Goal: Transaction & Acquisition: Book appointment/travel/reservation

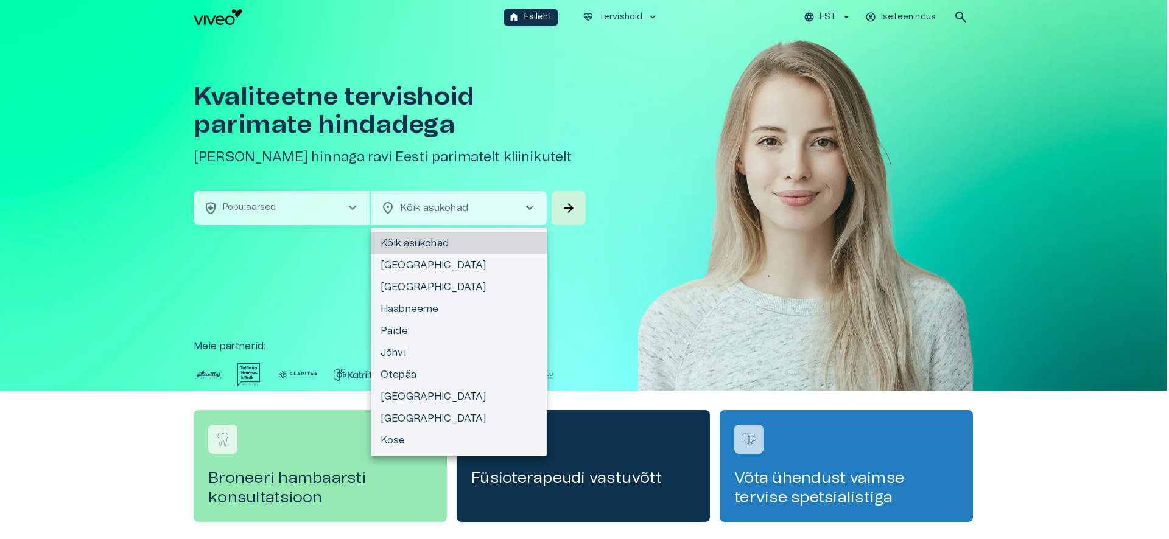
click at [466, 211] on body "Hindame teie privaatsust Kasutame küpsiseid teie sirvimiskogemuse parandamiseks…" at bounding box center [584, 269] width 1169 height 539
click at [431, 270] on li "[GEOGRAPHIC_DATA]" at bounding box center [459, 265] width 176 height 22
type input "**********"
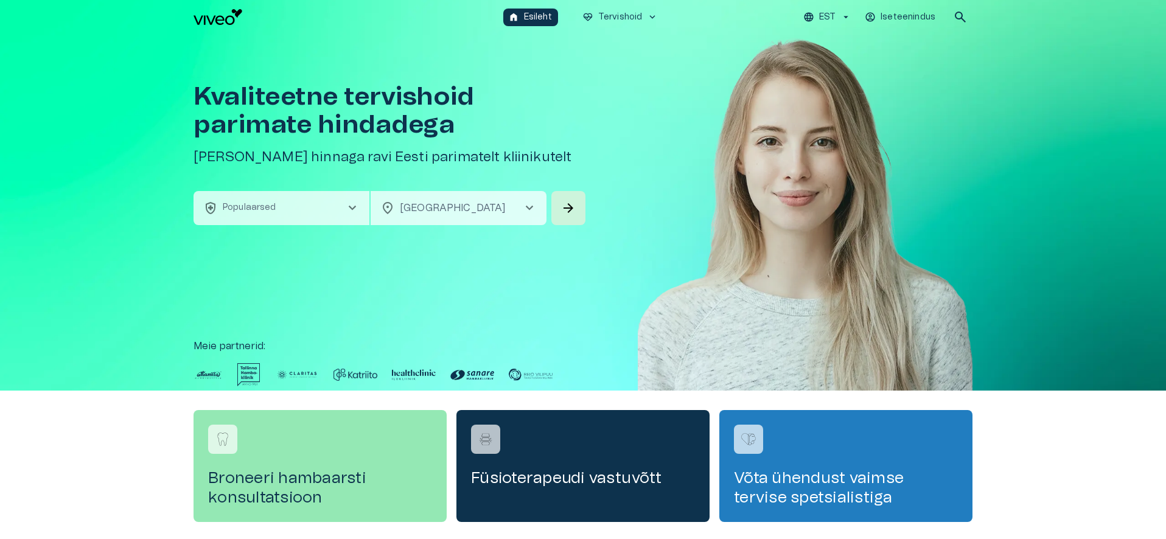
click at [295, 208] on button "health_and_safety Populaarsed chevron_right" at bounding box center [282, 208] width 176 height 34
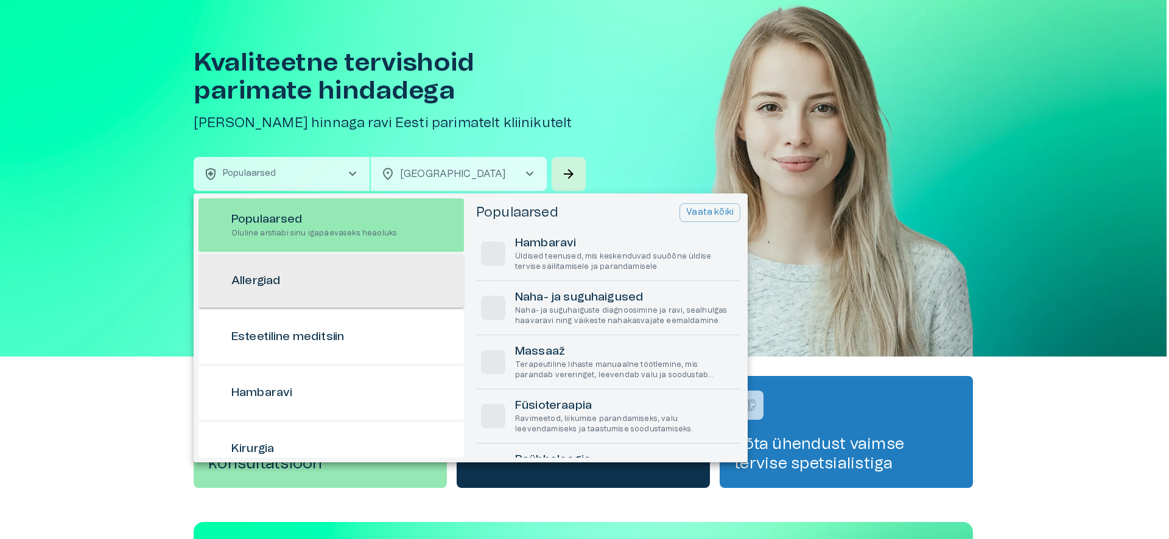
click at [301, 277] on div "Allergiad" at bounding box center [330, 281] width 265 height 54
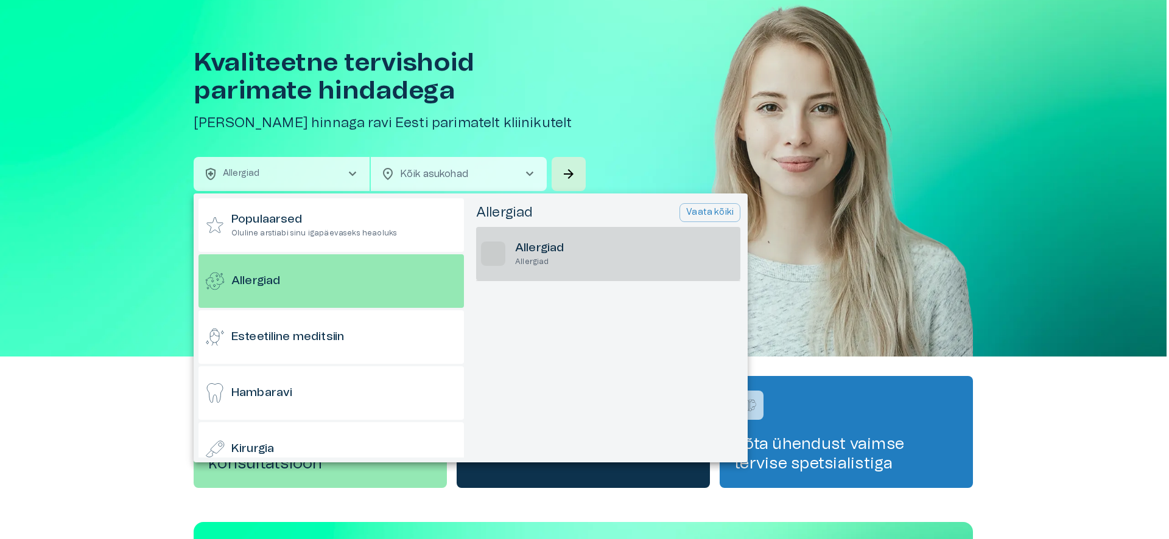
click at [527, 255] on h6 "Allergiad" at bounding box center [539, 248] width 49 height 16
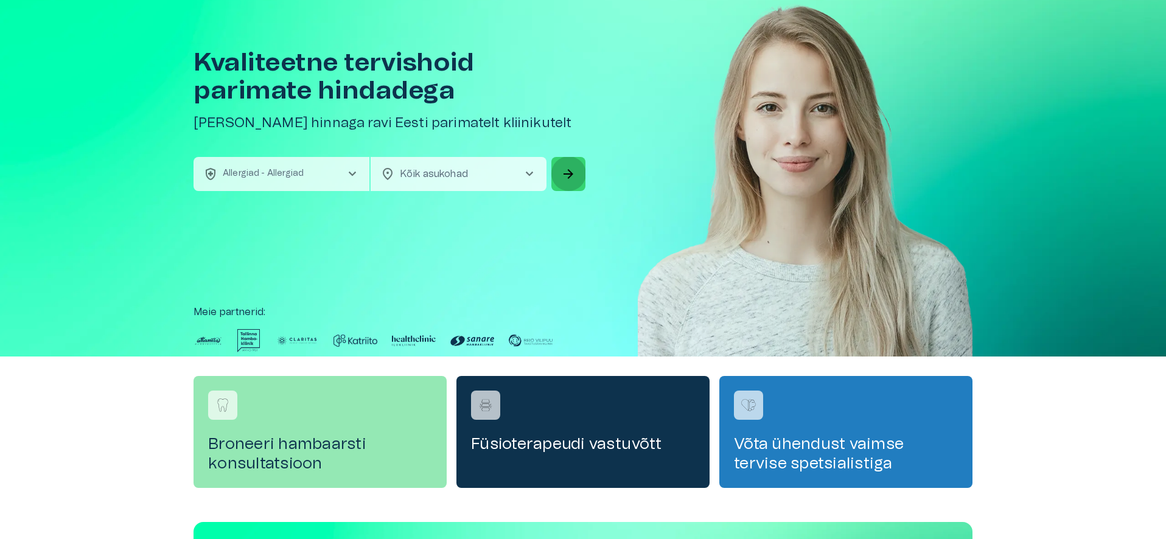
click at [571, 178] on span "arrow_forward" at bounding box center [568, 174] width 15 height 15
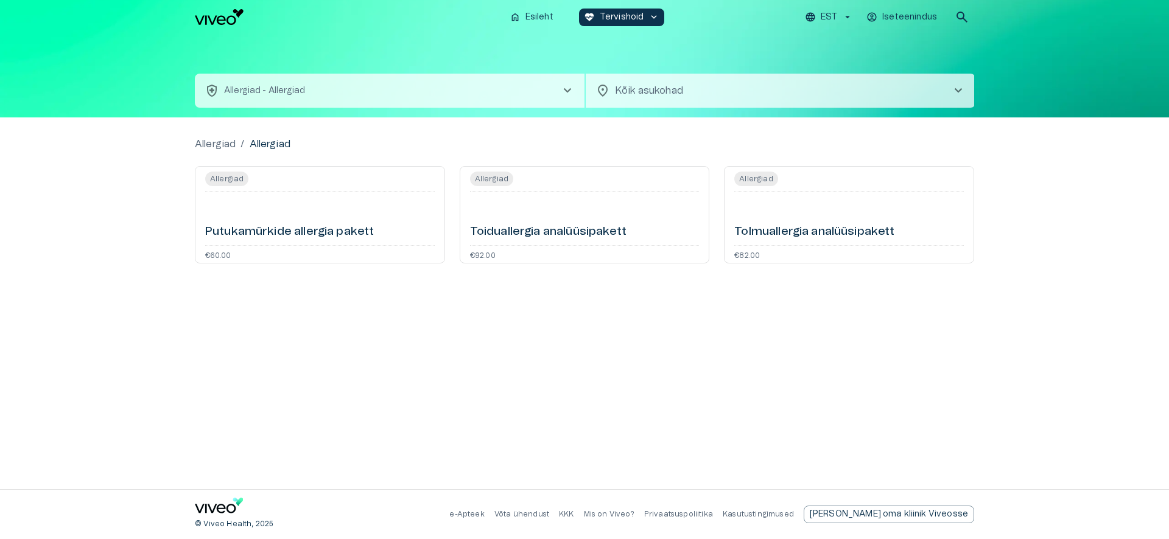
click at [539, 229] on h6 "Toiduallergia analüüsipakett" at bounding box center [548, 232] width 156 height 16
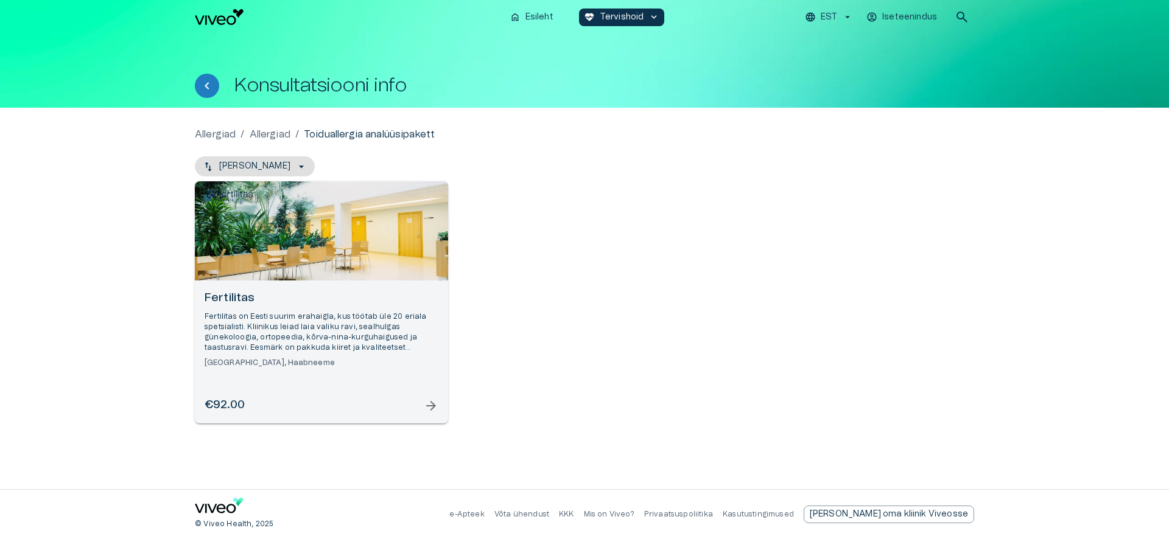
click at [324, 372] on div "Fertilitas Fertilitas on Eesti suurim erahaigla, kus töötab üle 20 eriala spets…" at bounding box center [321, 352] width 253 height 143
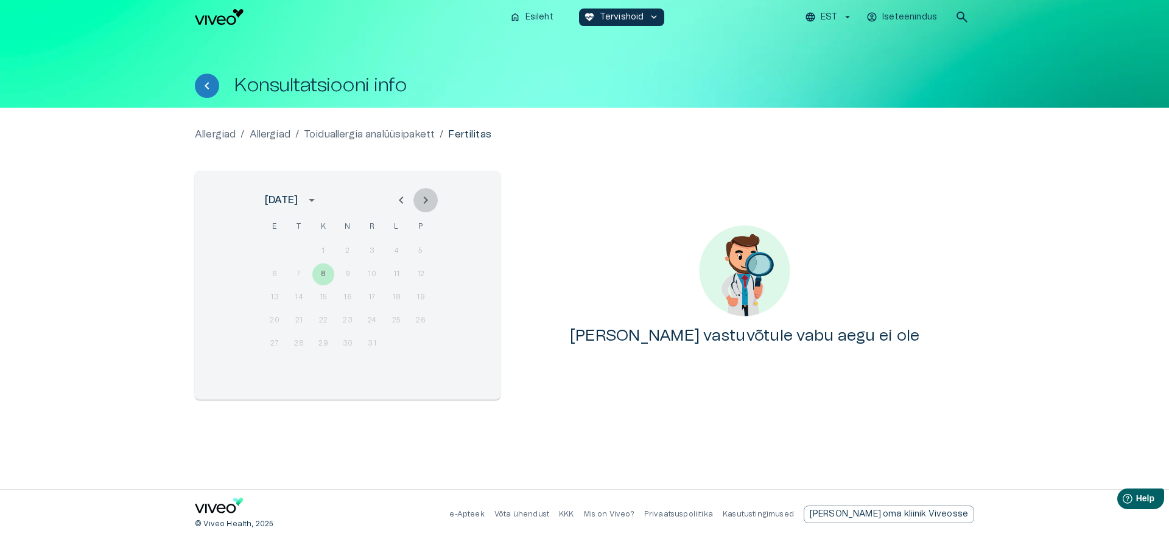
click at [429, 199] on icon "Next month" at bounding box center [425, 200] width 15 height 15
click at [212, 18] on img "Navigate to homepage" at bounding box center [219, 17] width 49 height 16
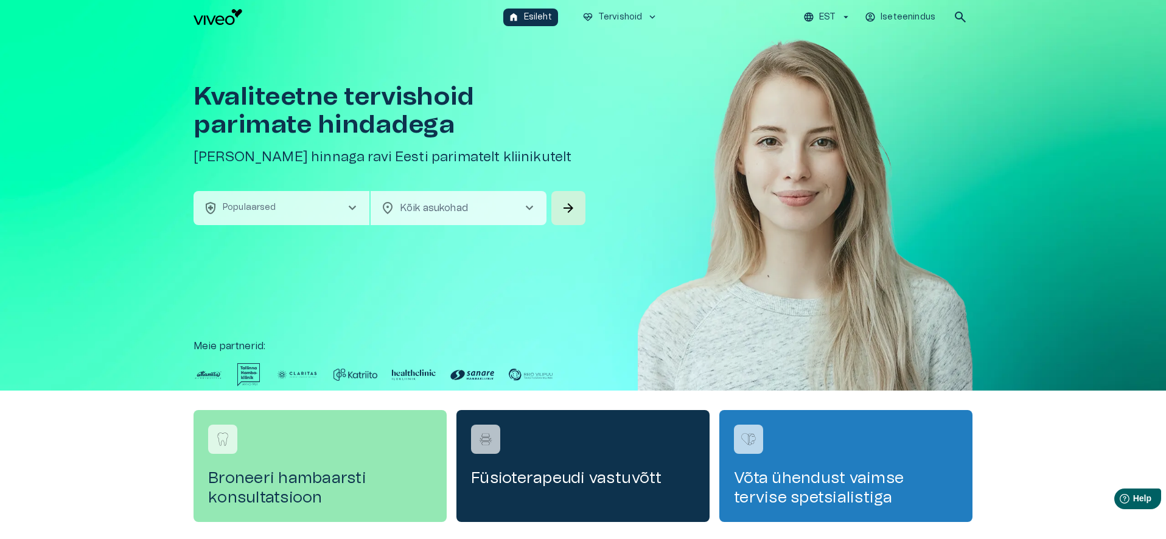
click at [296, 206] on button "health_and_safety Populaarsed chevron_right" at bounding box center [282, 208] width 176 height 34
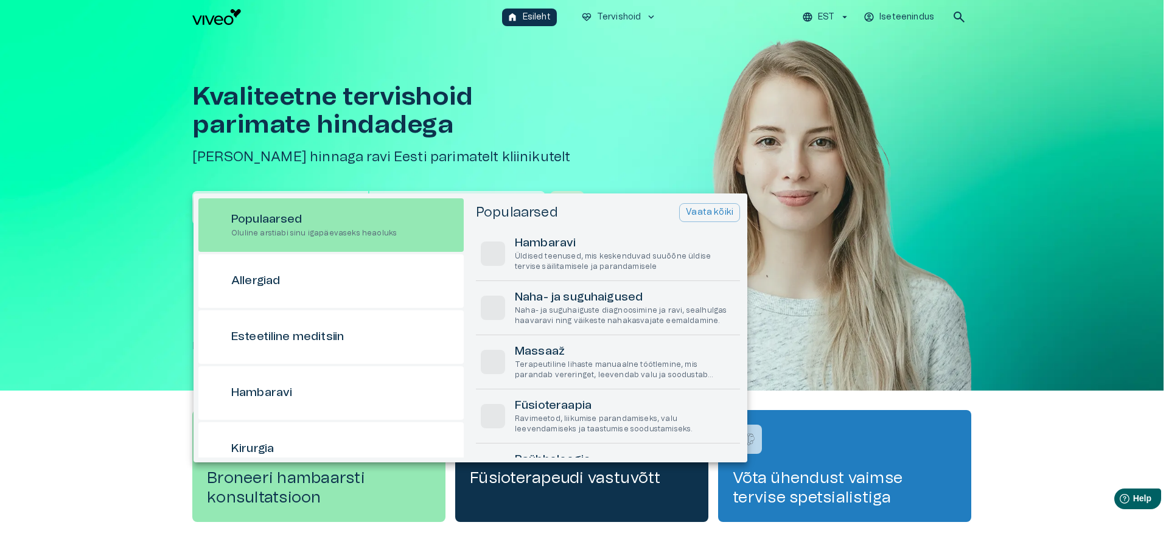
scroll to position [34, 0]
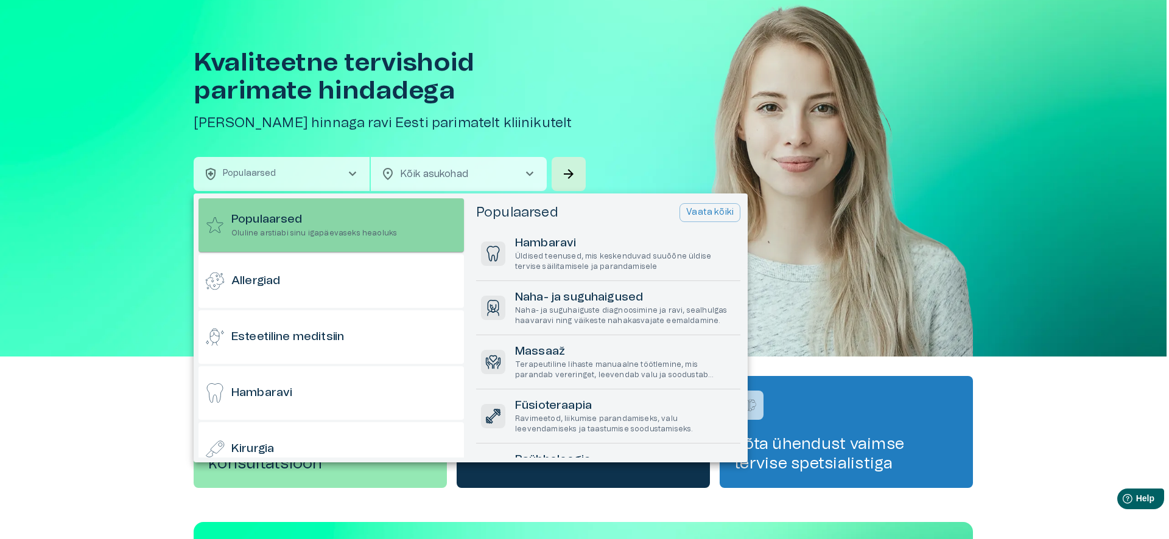
click at [295, 222] on h6 "Populaarsed" at bounding box center [314, 220] width 166 height 16
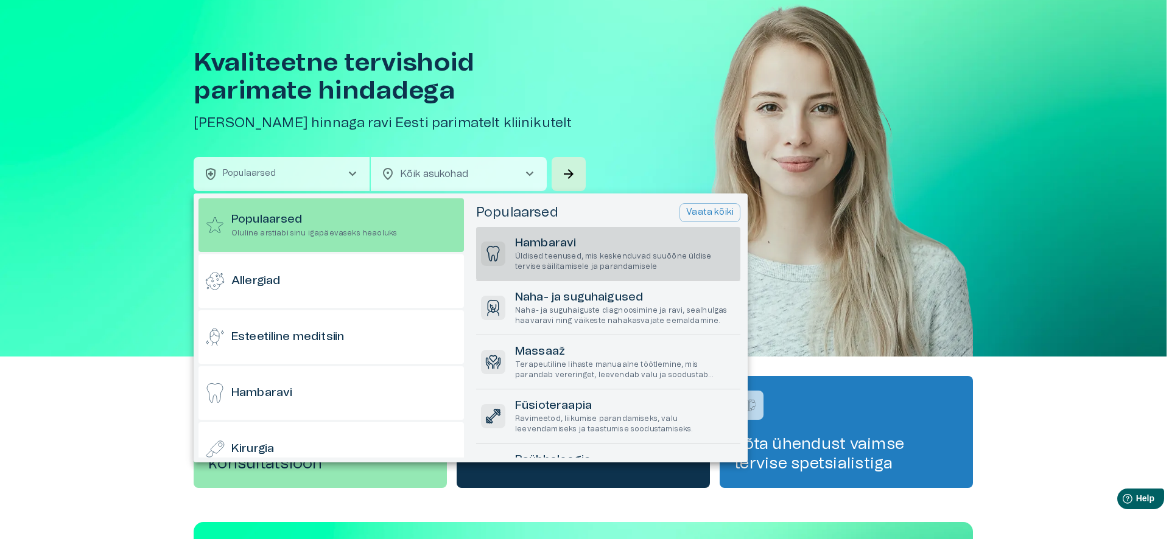
click at [567, 264] on p "Üldised teenused, mis keskenduvad suuõõne üldise tervise säilitamisele ja paran…" at bounding box center [625, 261] width 220 height 21
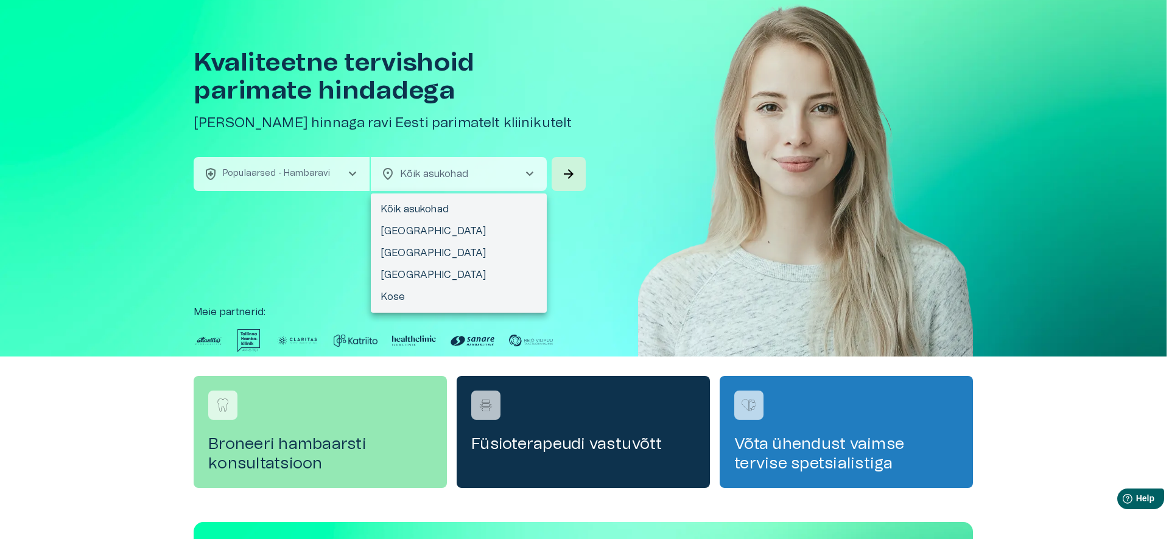
click at [503, 172] on body "Hindame teie privaatsust Kasutame küpsiseid teie sirvimiskogemuse parandamiseks…" at bounding box center [584, 235] width 1169 height 539
click at [467, 231] on li "[GEOGRAPHIC_DATA]" at bounding box center [459, 231] width 176 height 22
type input "**********"
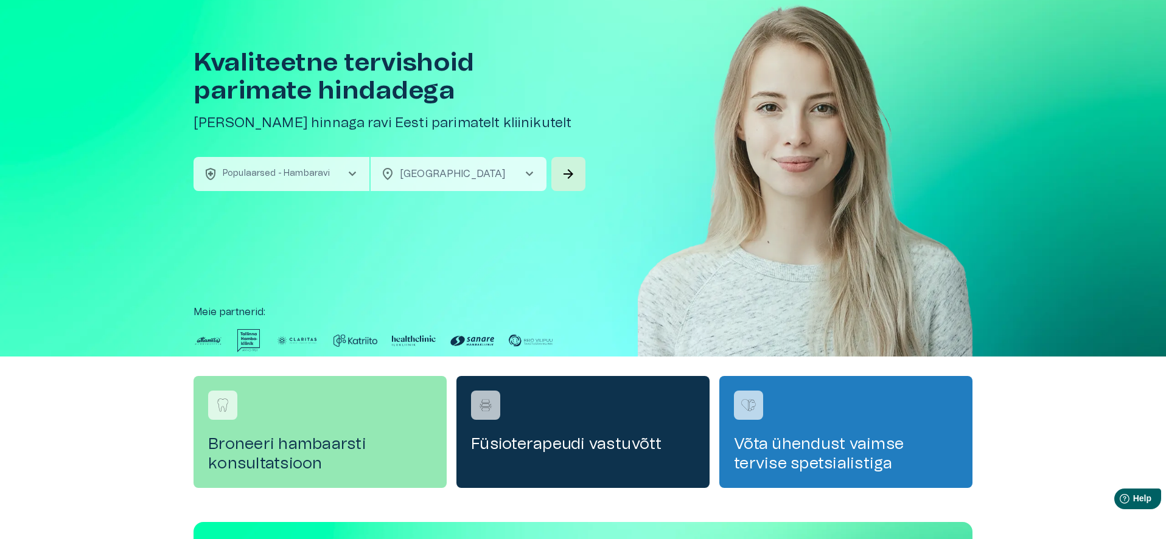
click at [549, 176] on div "**********" at bounding box center [391, 174] width 394 height 34
click at [558, 180] on button "arrow_forward" at bounding box center [569, 174] width 34 height 34
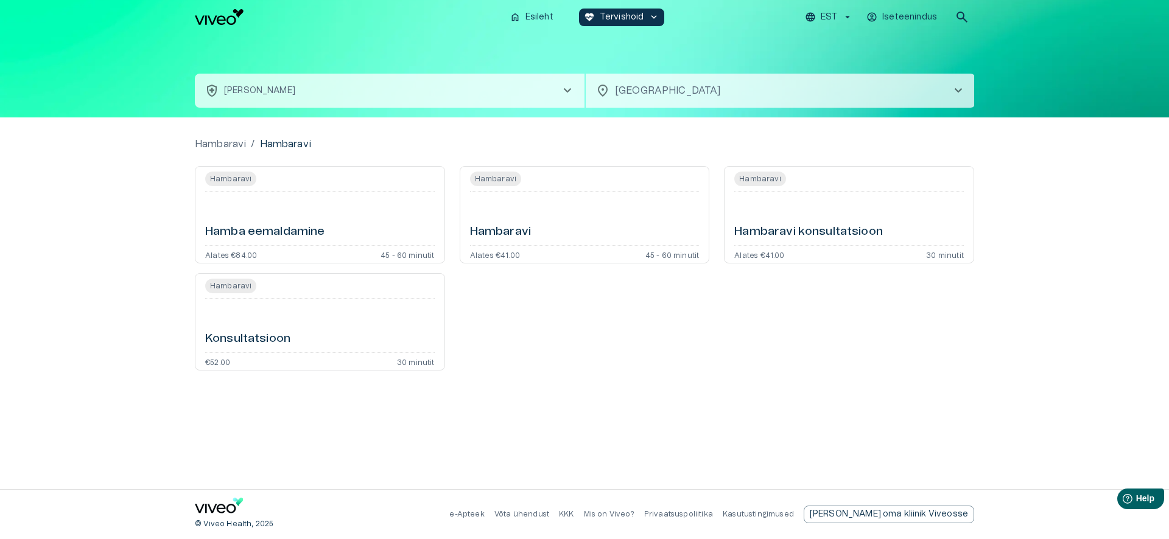
click at [349, 215] on div "Hamba eemaldamine" at bounding box center [319, 219] width 229 height 44
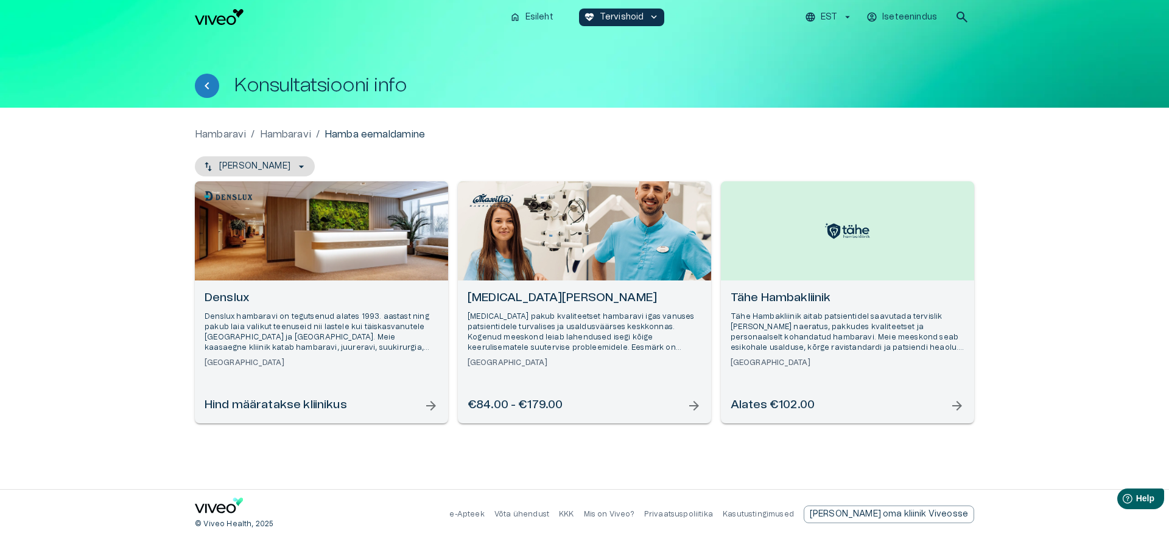
click at [379, 287] on div "Denslux Denslux hambaravi on tegutsenud alates 1993. aastast ning pakub laia va…" at bounding box center [321, 352] width 253 height 143
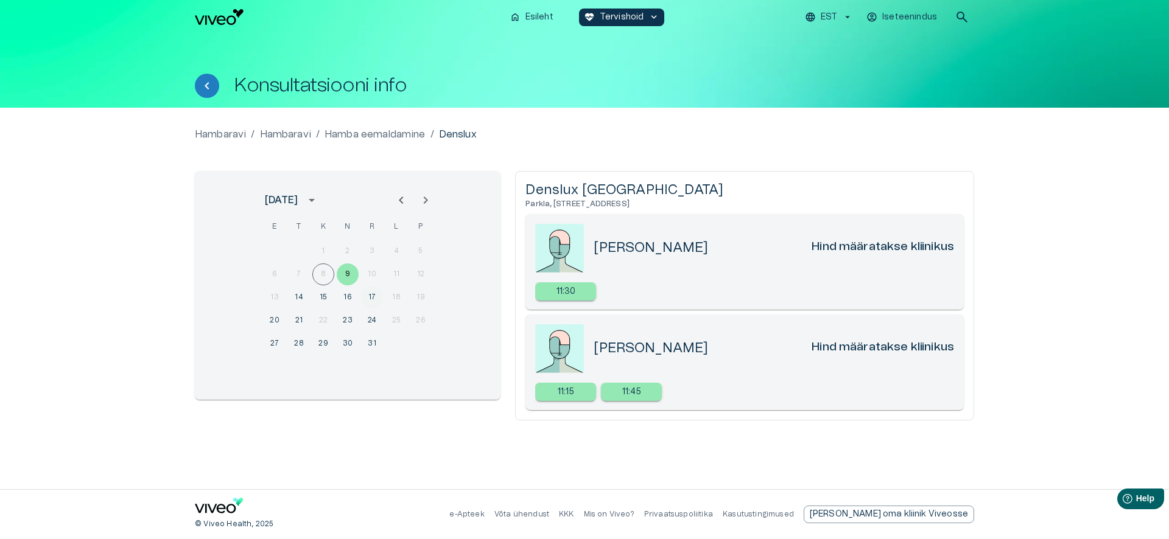
drag, startPoint x: 368, startPoint y: 308, endPoint x: 371, endPoint y: 302, distance: 6.8
click at [368, 307] on button "17" at bounding box center [372, 298] width 22 height 22
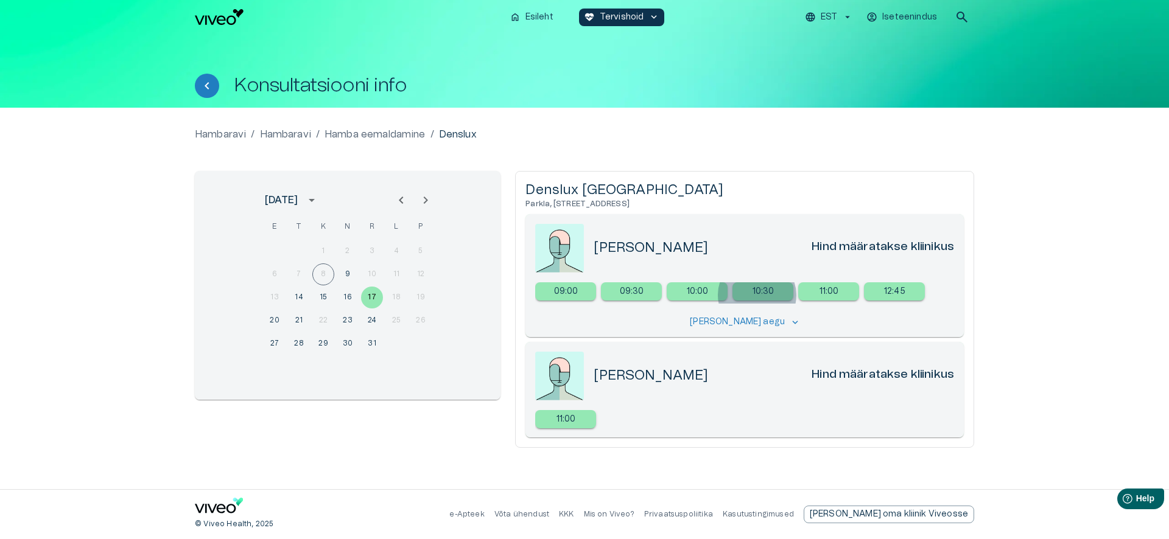
click at [757, 295] on p "10:30" at bounding box center [763, 291] width 22 height 13
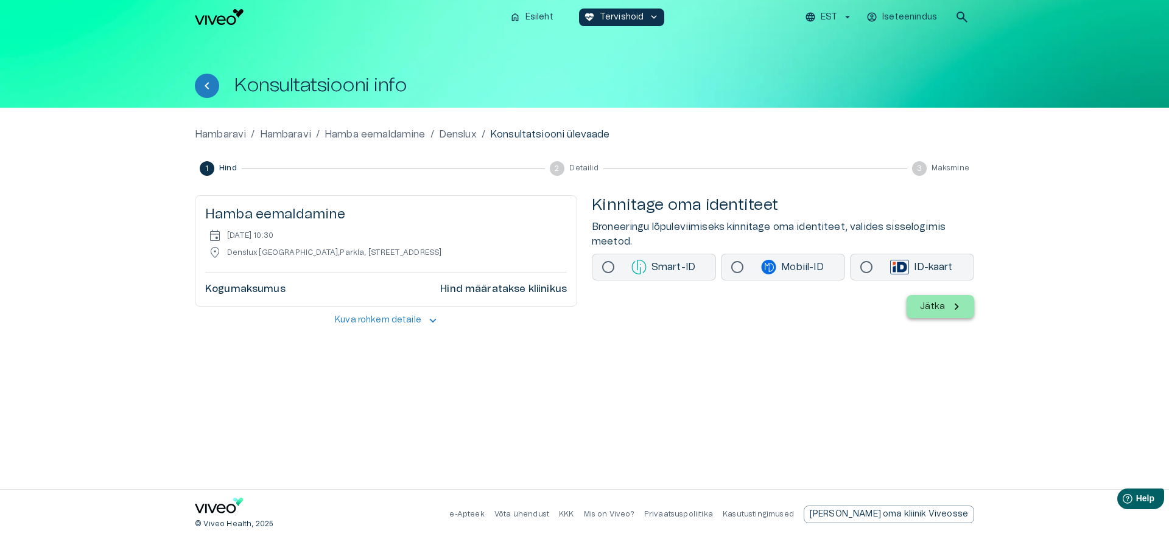
click at [673, 273] on p "Smart-ID" at bounding box center [663, 267] width 85 height 15
click at [947, 312] on button "Jätka" at bounding box center [940, 306] width 68 height 23
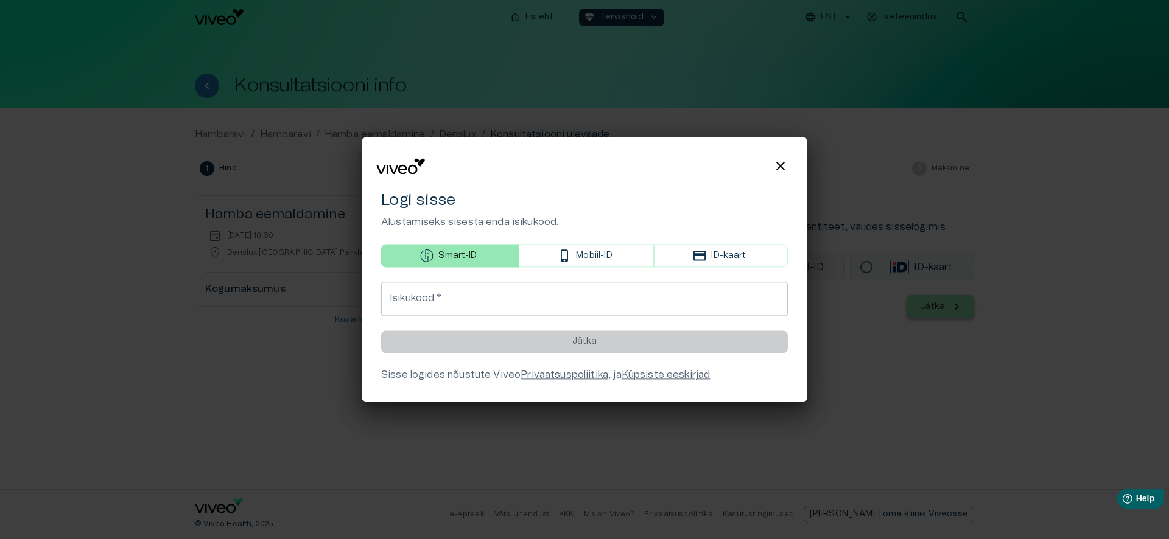
click at [653, 292] on input "Isikukood   *" at bounding box center [584, 299] width 407 height 34
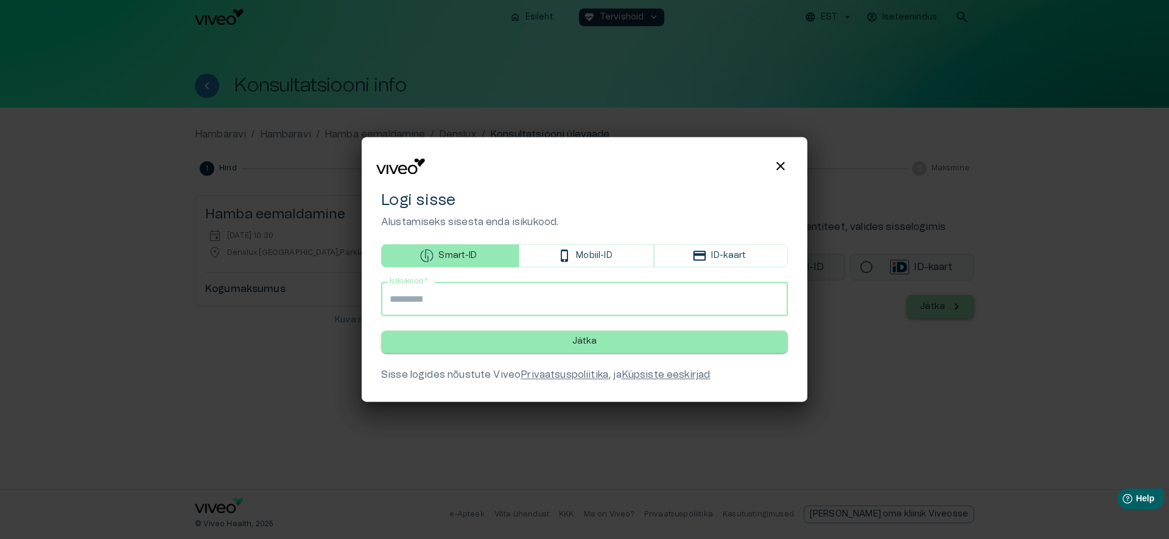
type input "**********"
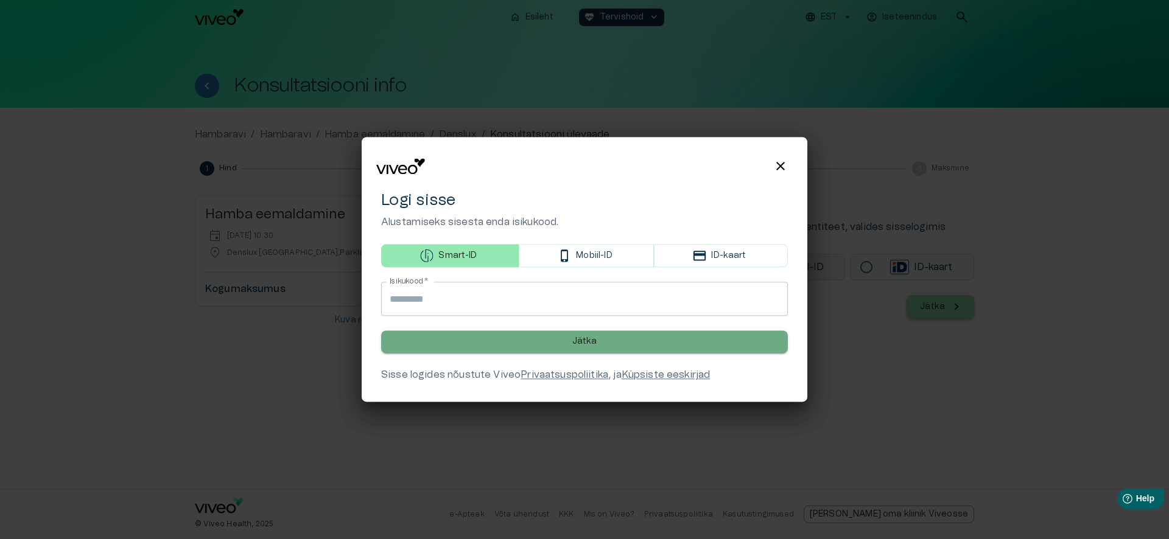
click at [671, 350] on button "Jätka" at bounding box center [584, 342] width 407 height 23
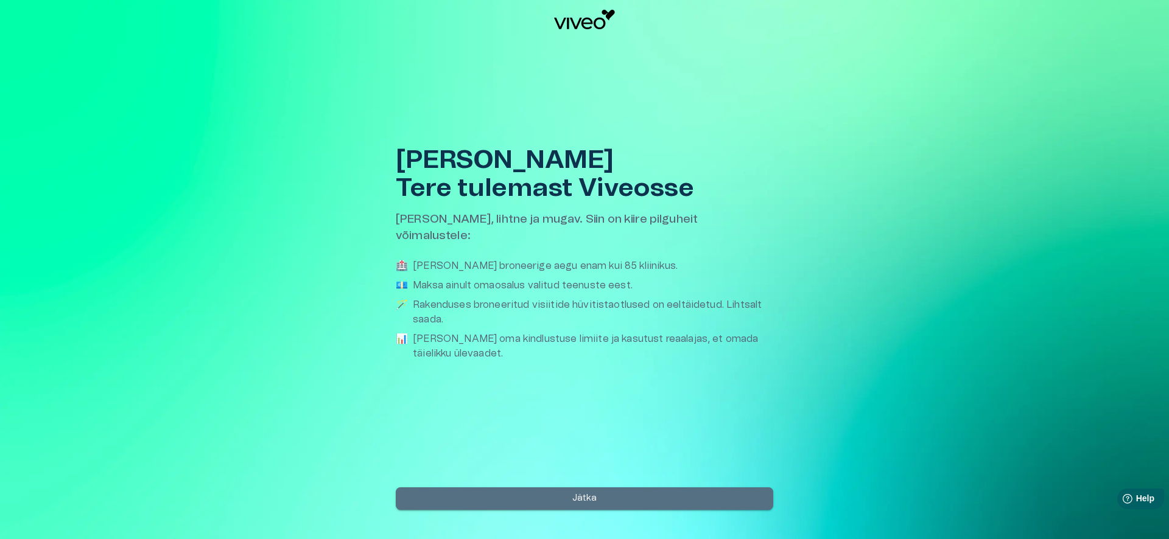
click at [594, 503] on p "Jätka" at bounding box center [584, 498] width 25 height 13
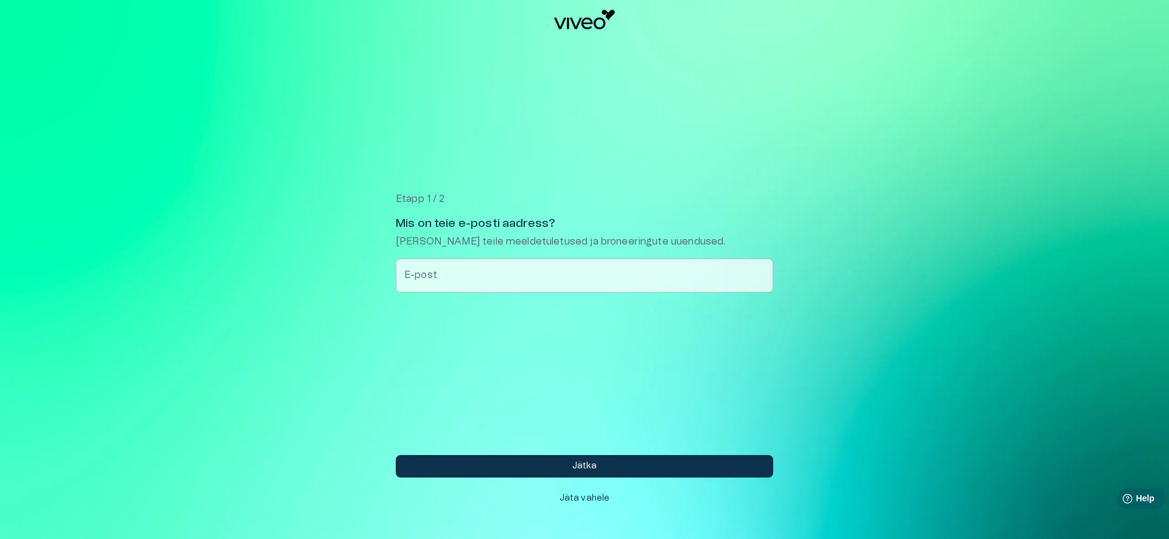
click at [590, 488] on button "Jäta vahele" at bounding box center [584, 499] width 377 height 23
click at [590, 495] on p "Jäta vahele" at bounding box center [584, 498] width 51 height 13
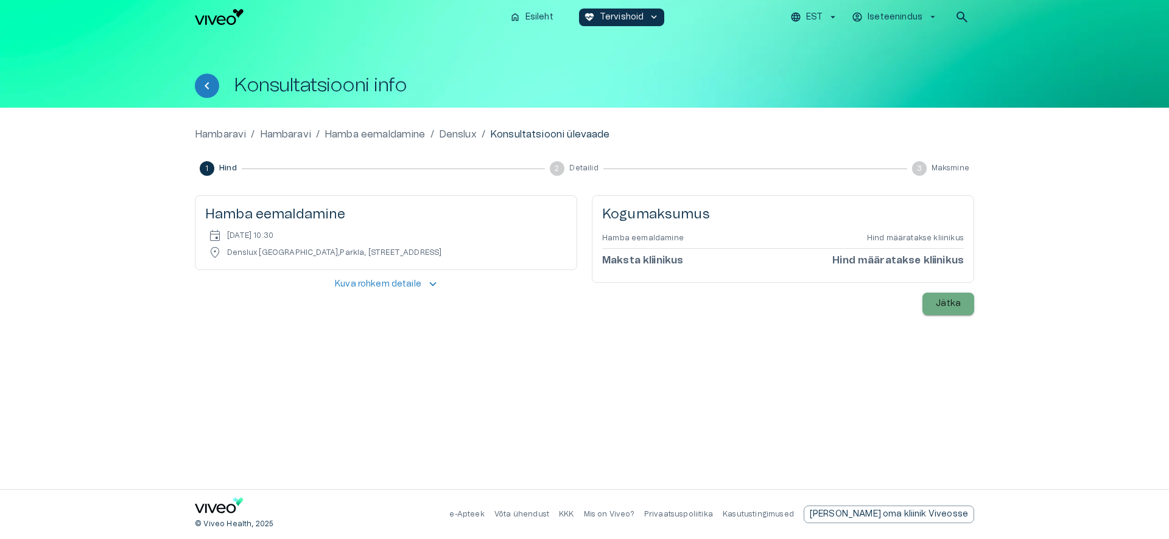
click at [940, 303] on p "Jätka" at bounding box center [948, 304] width 25 height 13
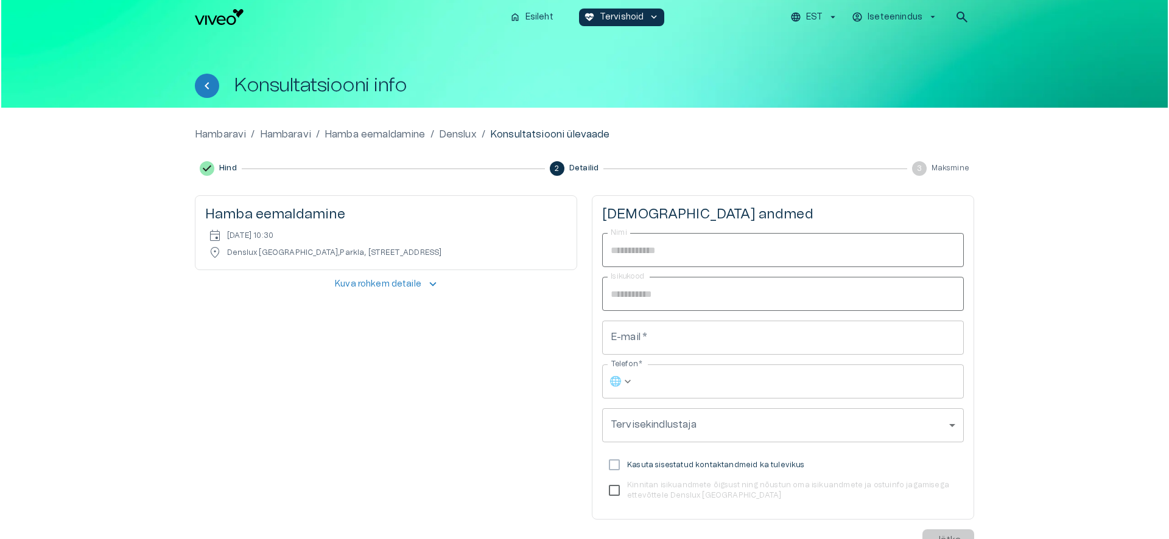
scroll to position [102, 0]
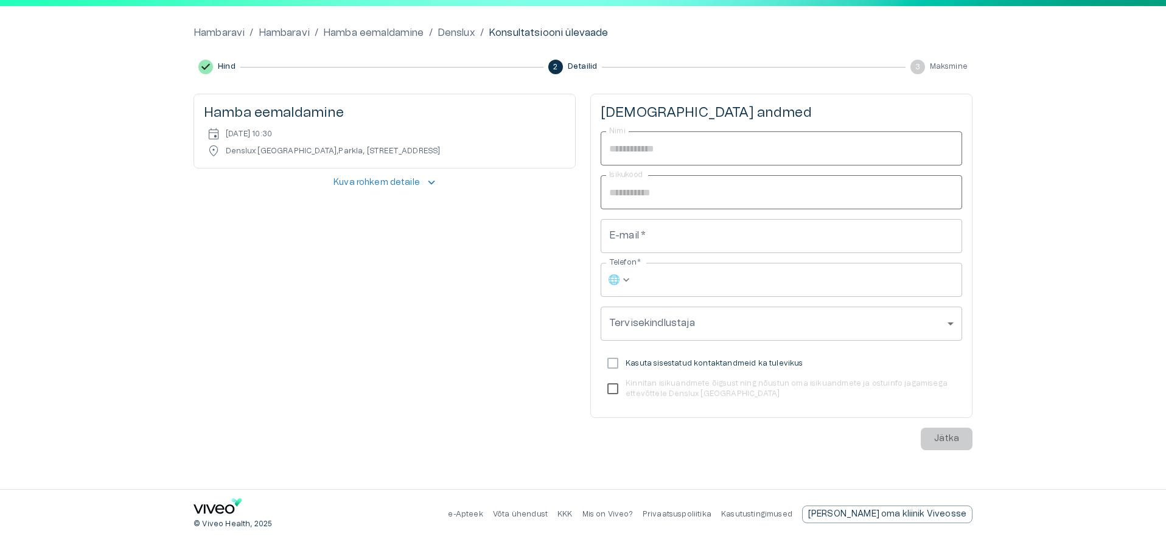
click at [953, 441] on div "**********" at bounding box center [781, 272] width 382 height 357
click at [692, 240] on input "E-mail   *" at bounding box center [782, 236] width 362 height 34
type input "**********"
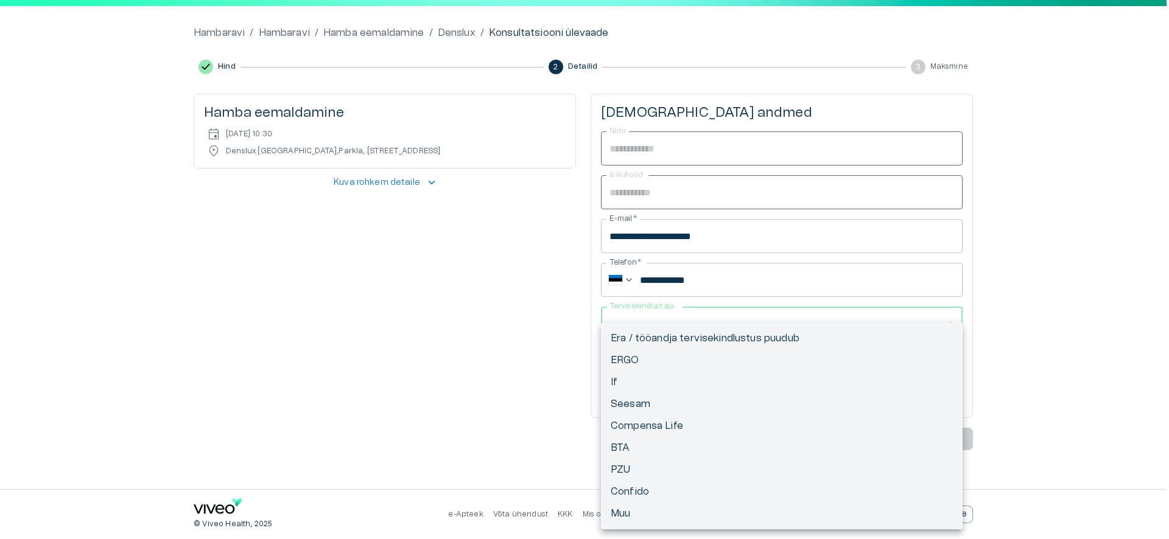
click at [718, 326] on body "Hindame teie privaatsust Kasutame küpsiseid teie sirvimiskogemuse parandamiseks…" at bounding box center [584, 167] width 1169 height 539
click at [987, 368] on div at bounding box center [584, 269] width 1169 height 539
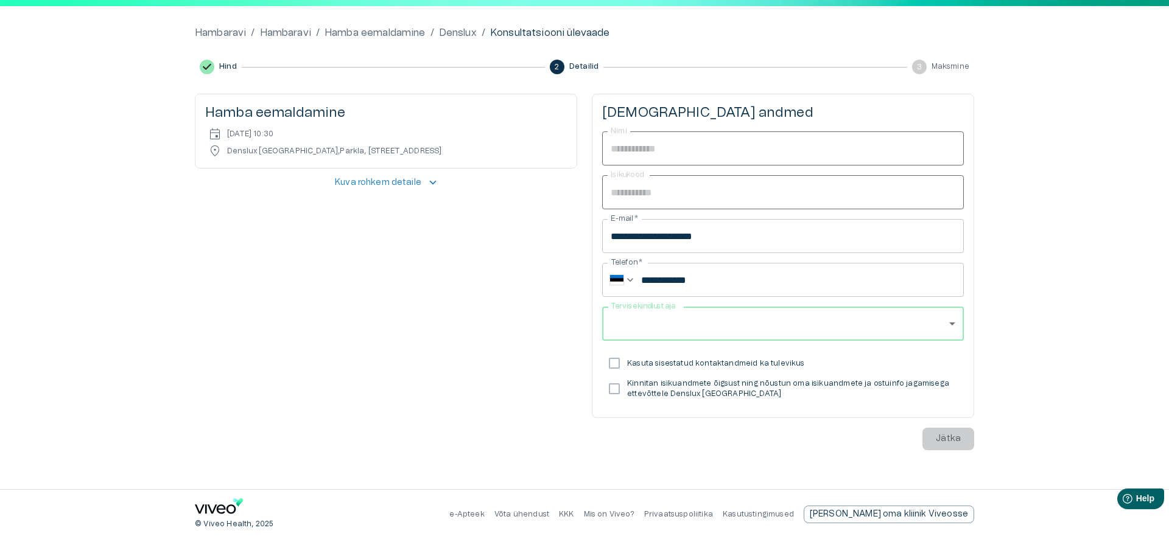
click at [711, 312] on body "Hindame teie privaatsust Kasutame küpsiseid teie sirvimiskogemuse parandamiseks…" at bounding box center [584, 167] width 1169 height 539
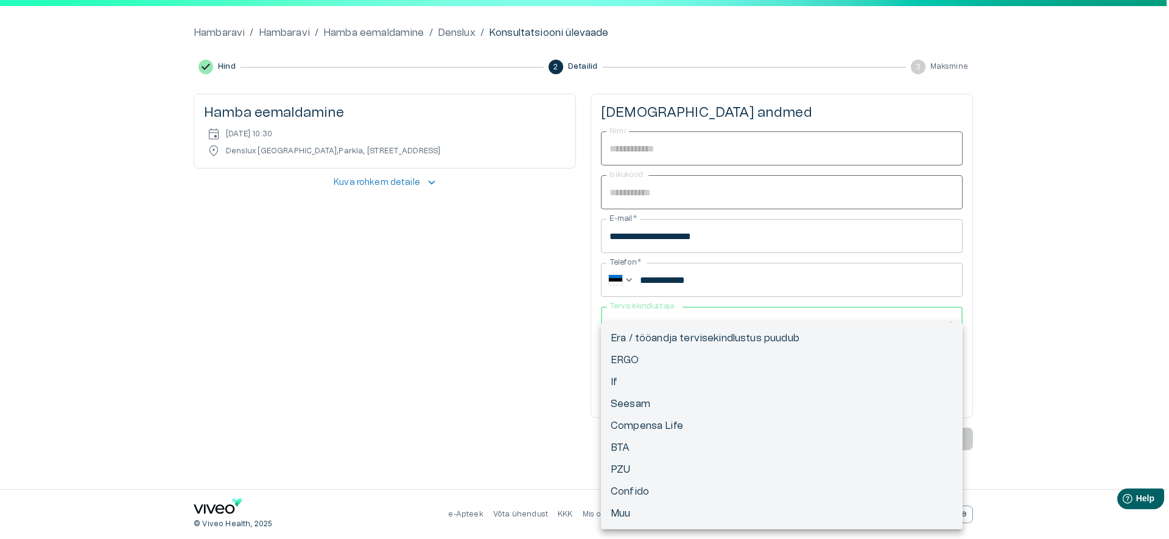
drag, startPoint x: 518, startPoint y: 337, endPoint x: 535, endPoint y: 339, distance: 17.1
click at [519, 337] on div at bounding box center [584, 269] width 1169 height 539
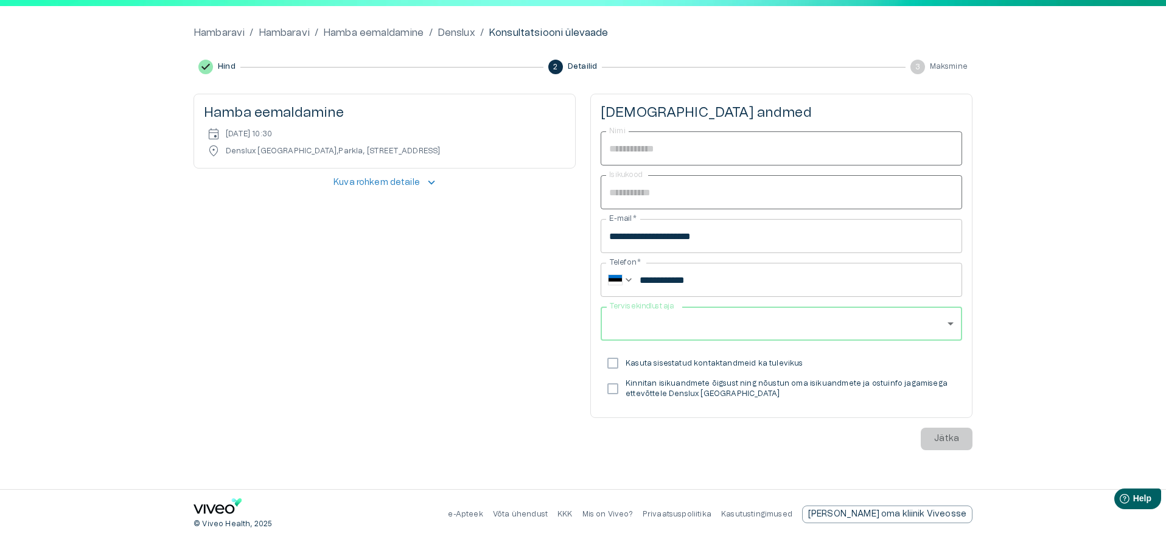
click at [676, 360] on p "Kasuta sisestatud kontaktandmeid ka tulevikus" at bounding box center [715, 364] width 178 height 10
click at [668, 382] on p "Kinnitan isikuandmete õigsust ning nõustun oma isikuandmete ja ostuinfo jagamis…" at bounding box center [789, 389] width 327 height 21
click at [755, 363] on p "Kasuta sisestatud kontaktandmeid ka tulevikus" at bounding box center [715, 364] width 178 height 10
click at [950, 439] on p "Jätka" at bounding box center [946, 439] width 25 height 13
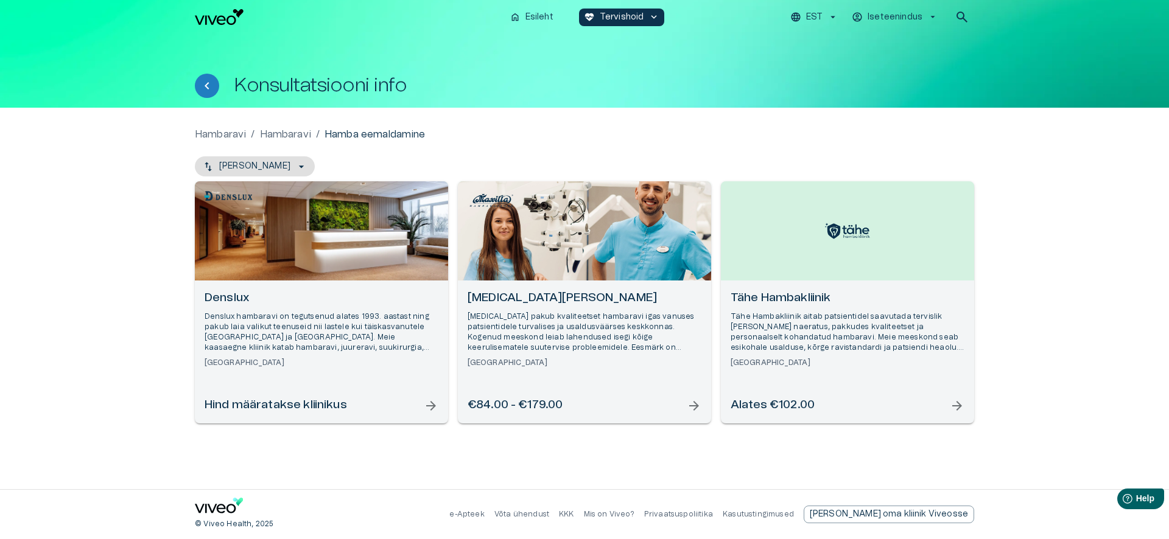
click at [589, 358] on h6 "[GEOGRAPHIC_DATA]" at bounding box center [584, 363] width 234 height 10
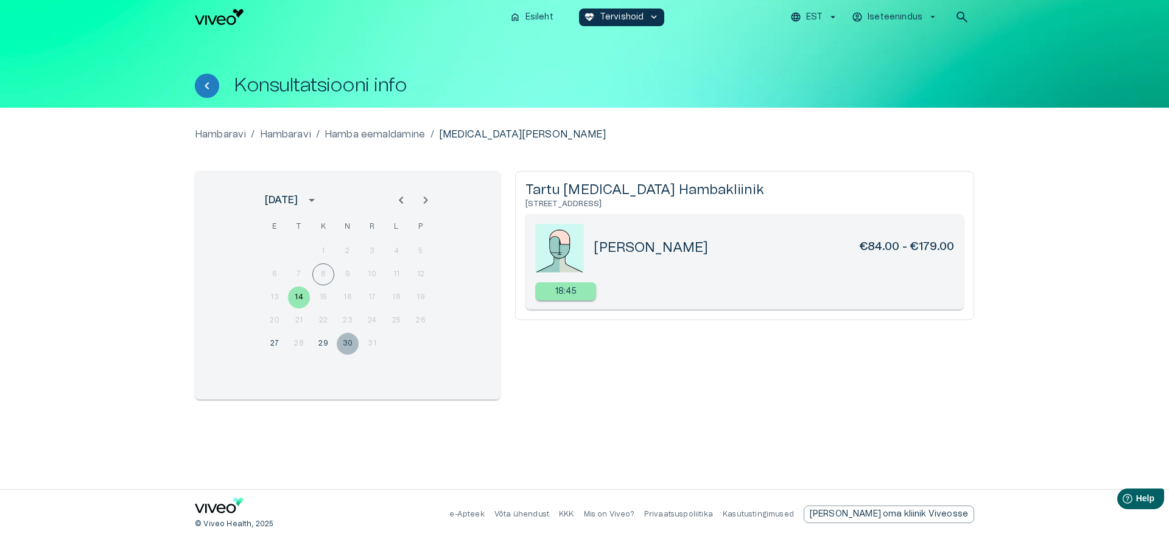
click at [352, 342] on button "30" at bounding box center [348, 344] width 22 height 22
click at [633, 292] on p "12:00" at bounding box center [631, 291] width 21 height 13
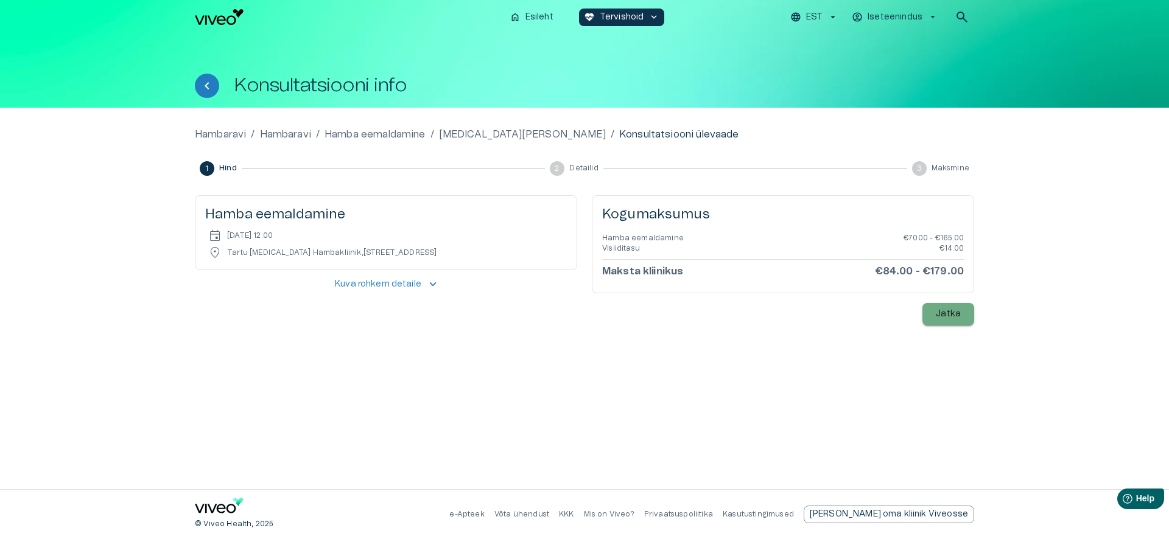
click at [962, 318] on button "Jätka" at bounding box center [948, 314] width 52 height 23
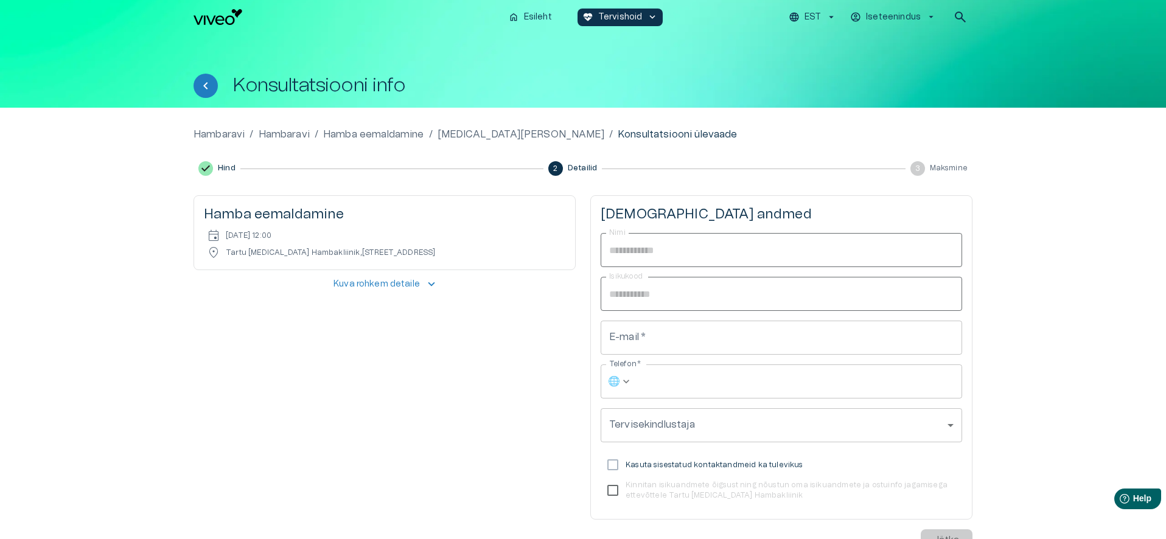
click at [721, 338] on input "E-mail   *" at bounding box center [782, 338] width 362 height 34
type input "**********"
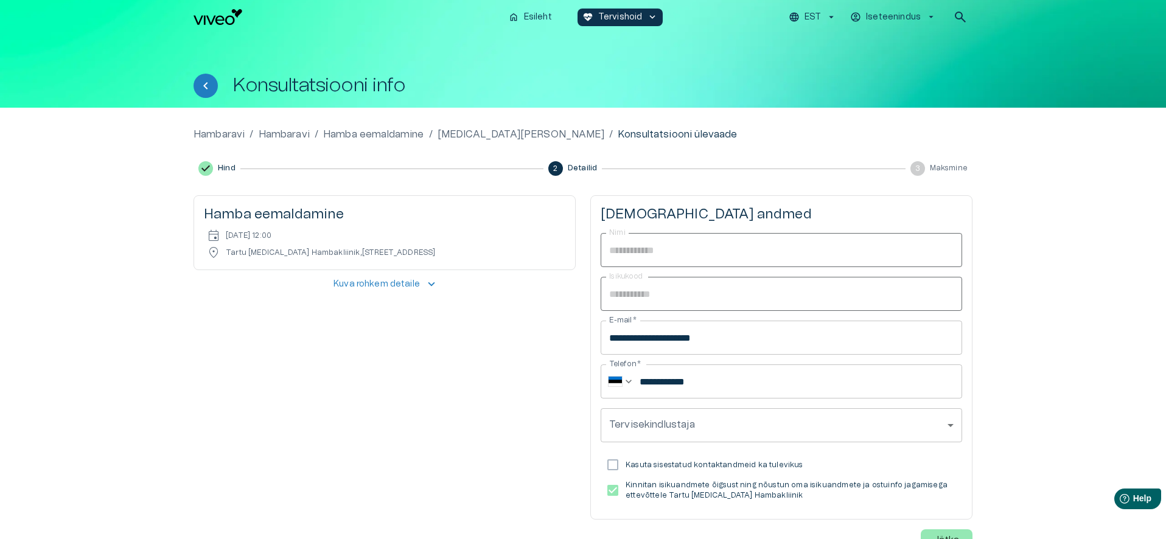
scroll to position [15, 0]
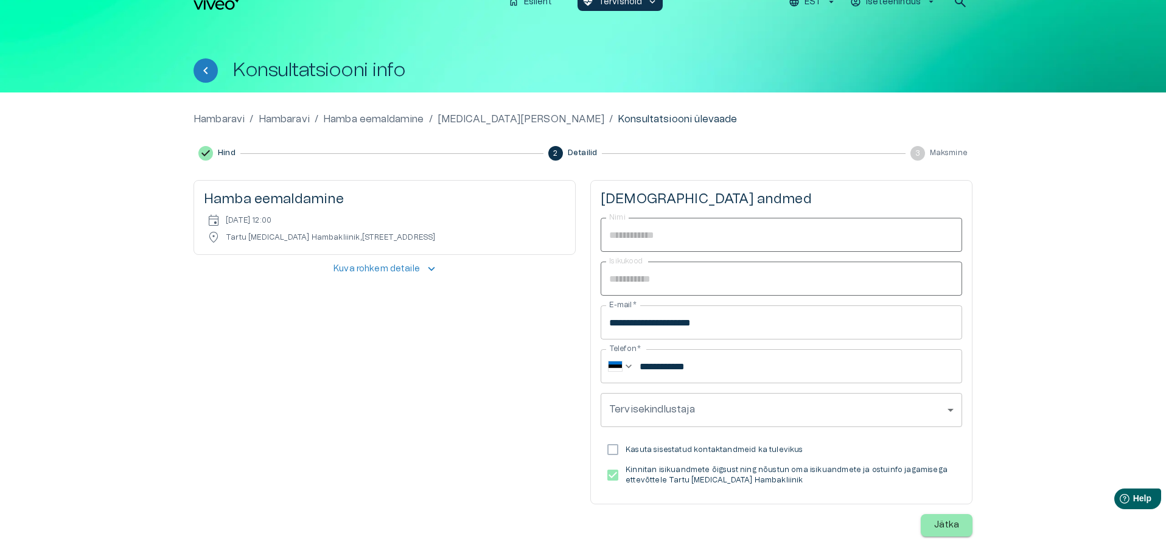
click at [968, 523] on button "Jätka" at bounding box center [947, 525] width 52 height 23
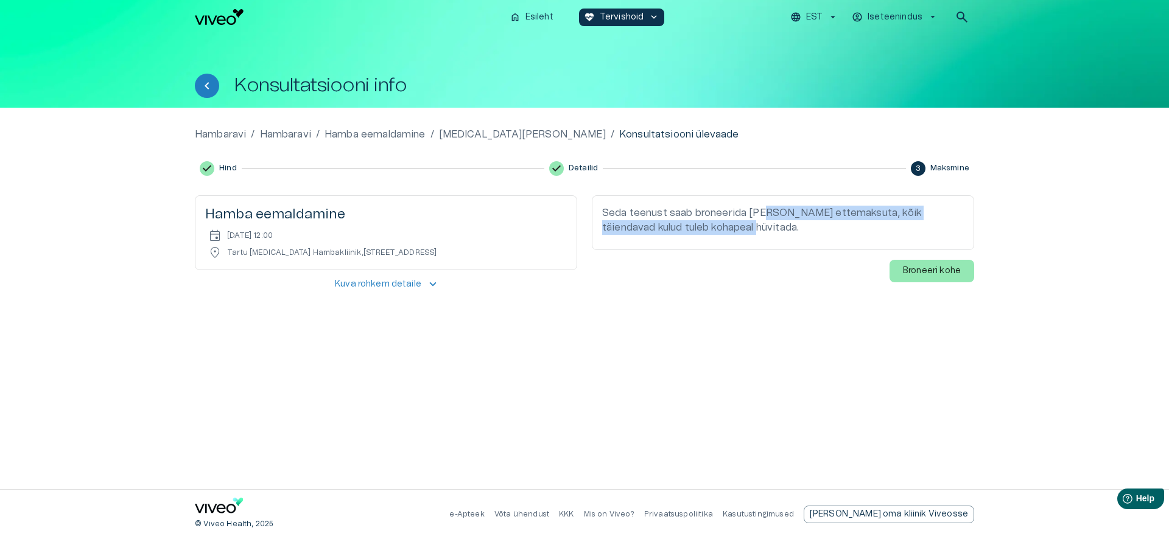
drag, startPoint x: 762, startPoint y: 211, endPoint x: 834, endPoint y: 236, distance: 76.6
click at [834, 236] on div "Seda teenust saab broneerida [PERSON_NAME] ettemaksuta, kõik täiendavad kulud t…" at bounding box center [783, 222] width 382 height 55
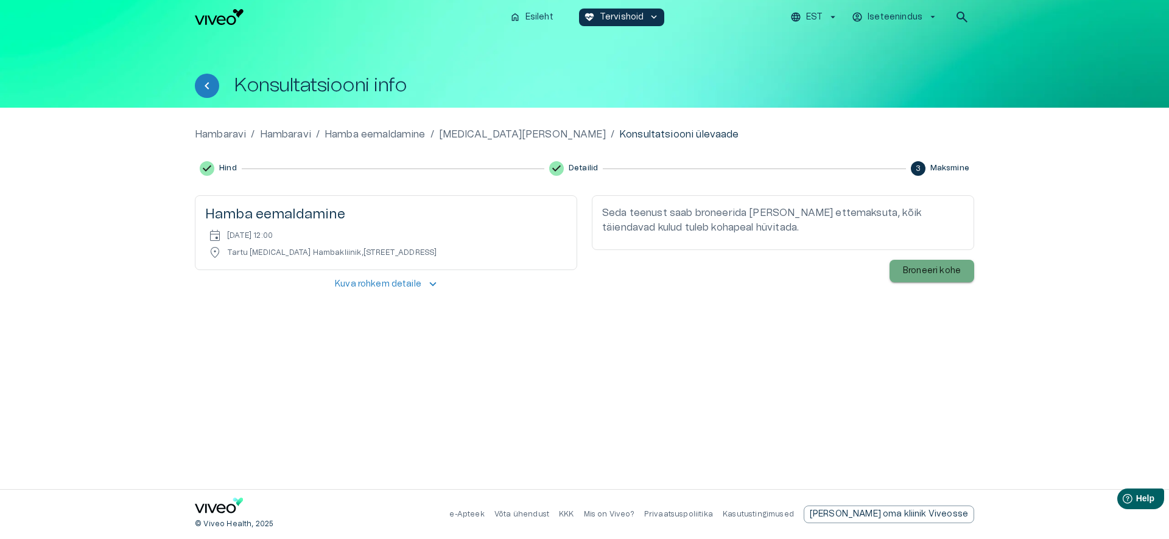
click at [934, 275] on p "Broneeri kohe" at bounding box center [932, 271] width 58 height 13
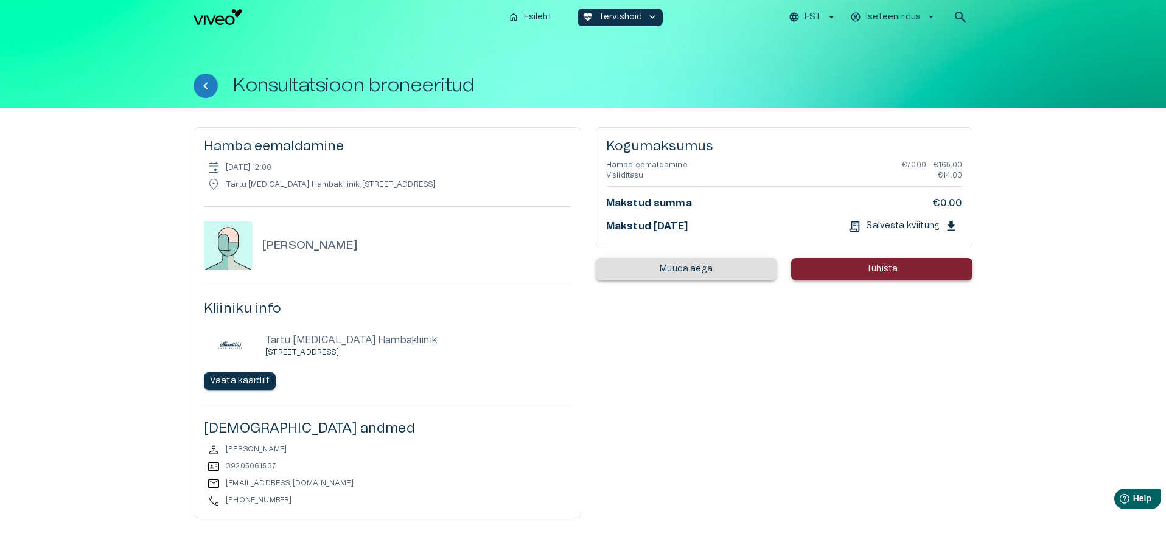
scroll to position [68, 0]
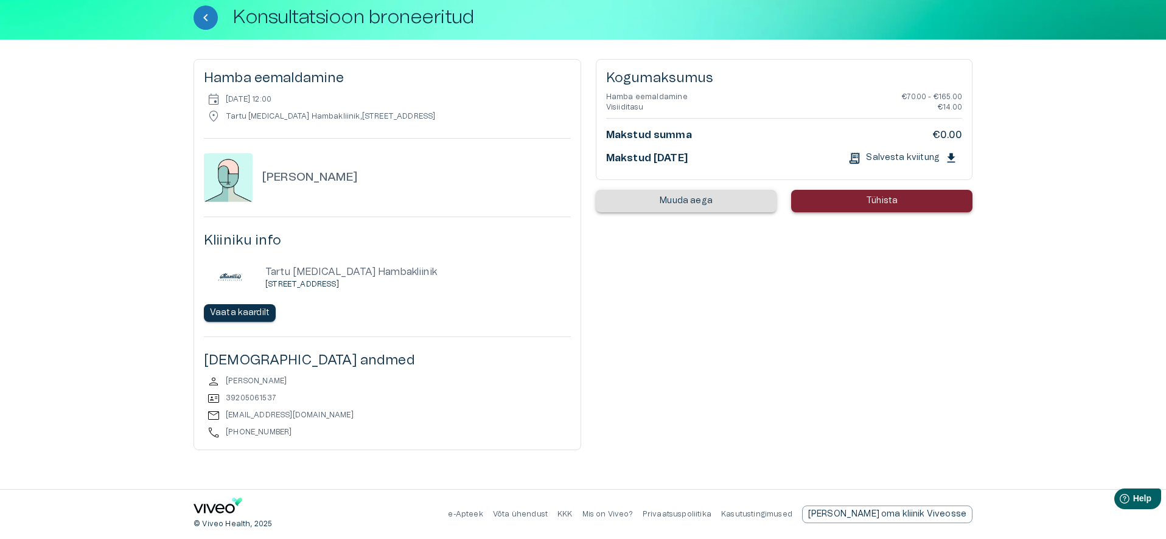
drag, startPoint x: 723, startPoint y: 158, endPoint x: 635, endPoint y: 138, distance: 90.5
click at [635, 138] on div "Kogumaksumus Hamba eemaldamine €70.00 - €165.00 Visiiditasu €14.00 Makstud summ…" at bounding box center [784, 119] width 356 height 100
click at [635, 138] on h6 "Makstud summa" at bounding box center [649, 134] width 86 height 13
click at [207, 18] on icon "Tagasi" at bounding box center [205, 17] width 15 height 15
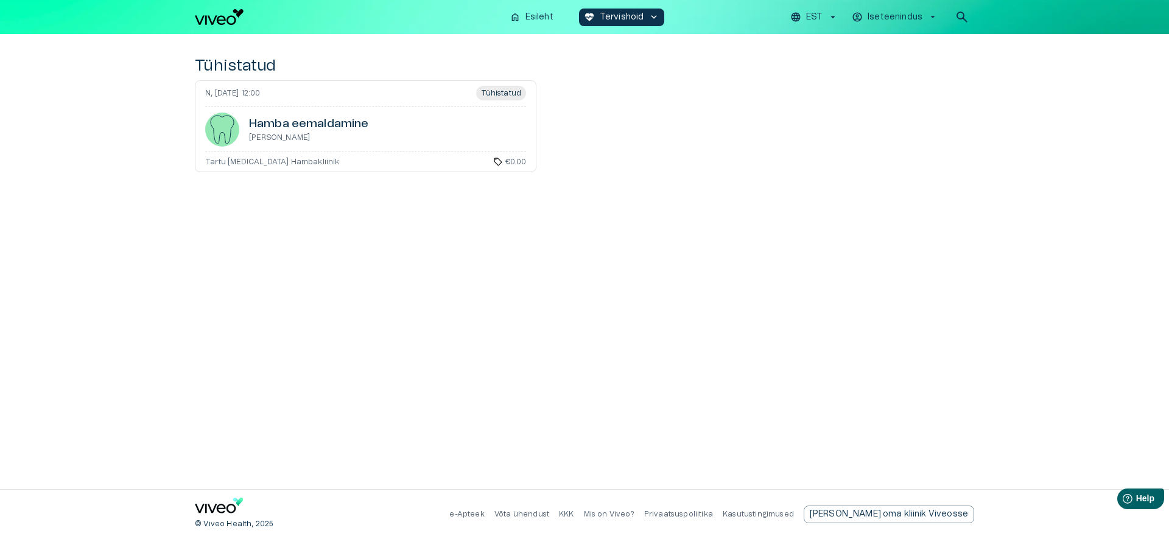
click at [223, 21] on img "Navigate to homepage" at bounding box center [219, 17] width 49 height 16
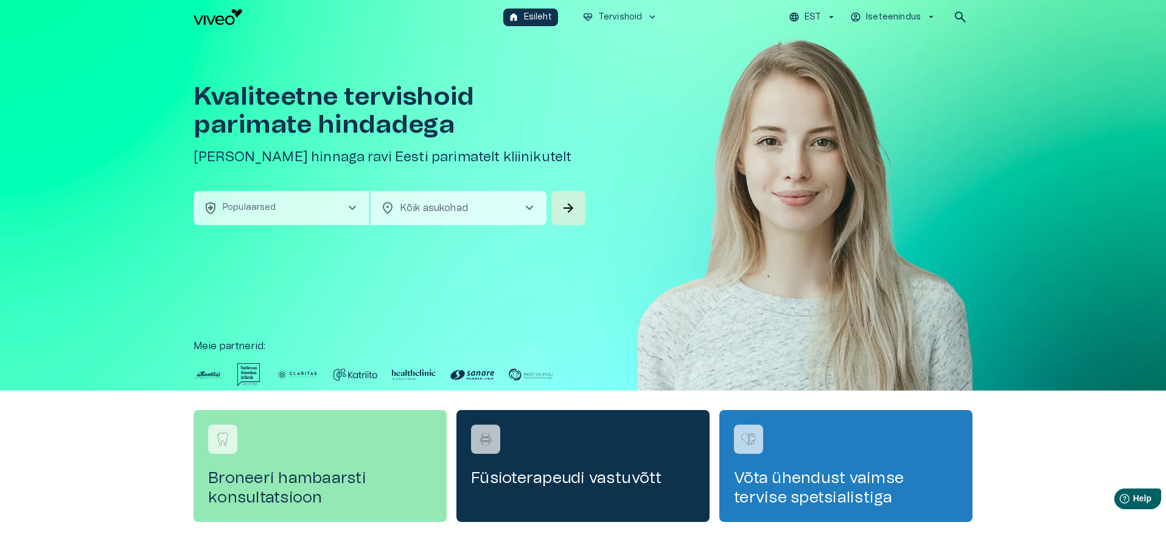
click at [341, 210] on button "health_and_safety Populaarsed chevron_right" at bounding box center [282, 208] width 176 height 34
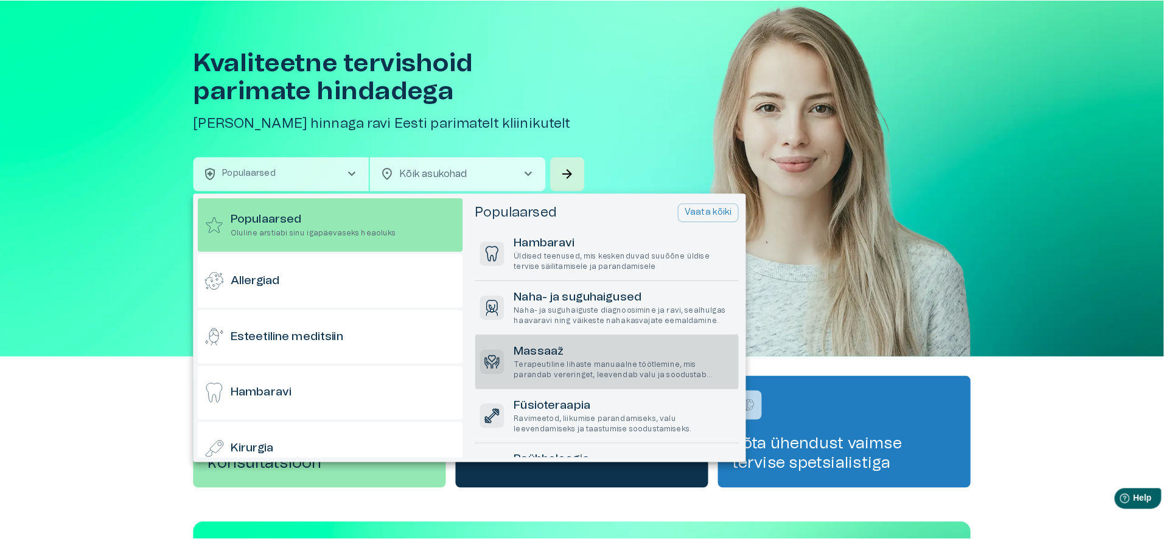
scroll to position [52, 0]
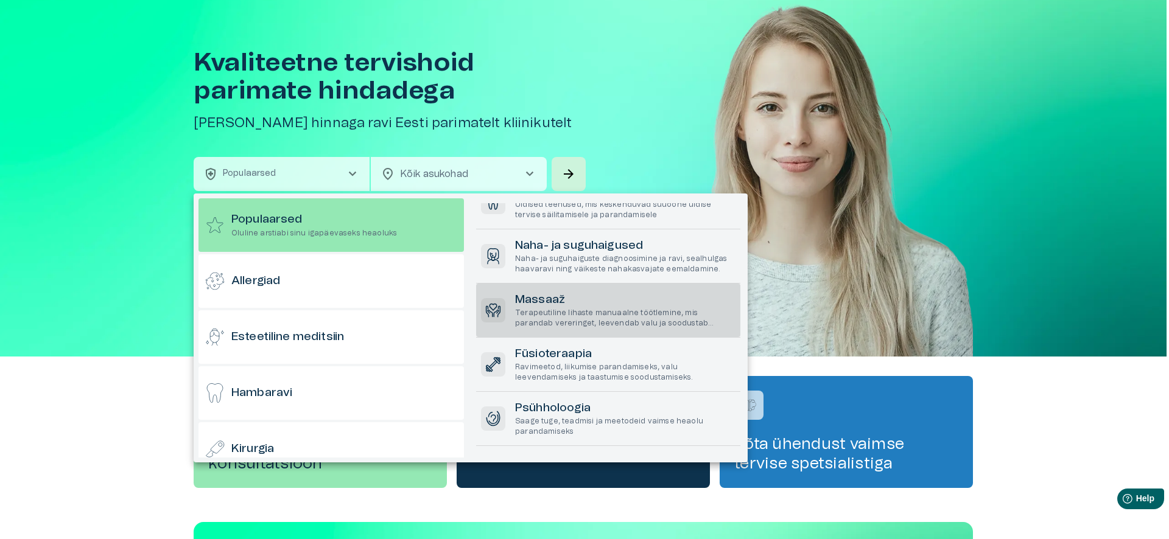
click at [594, 313] on p "Terapeutiline lihaste manuaalne töötlemine, mis parandab vereringet, leevendab …" at bounding box center [625, 318] width 220 height 21
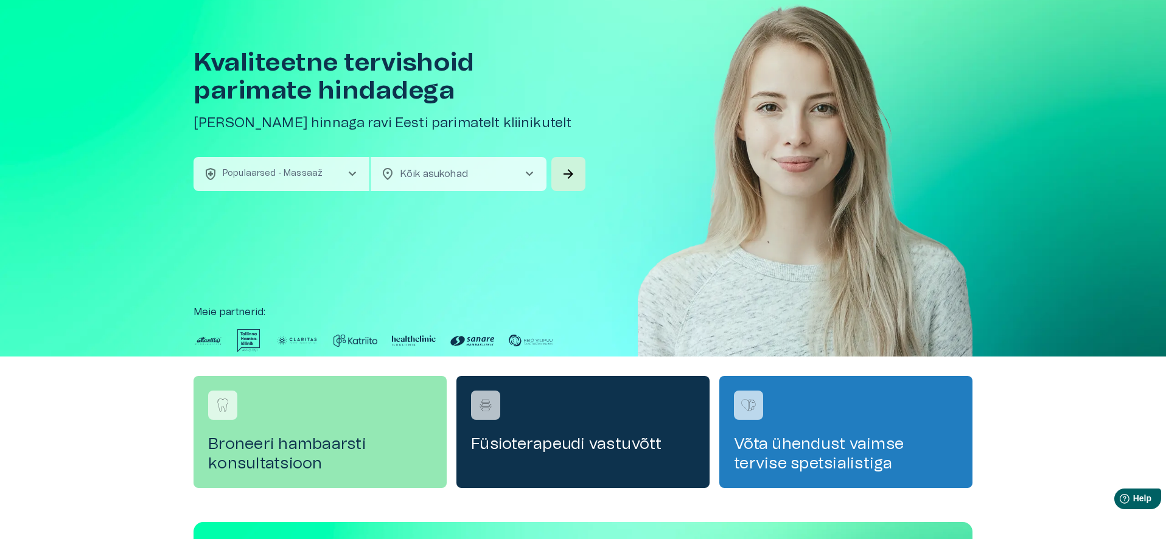
click at [526, 177] on span "chevron_right" at bounding box center [529, 174] width 15 height 15
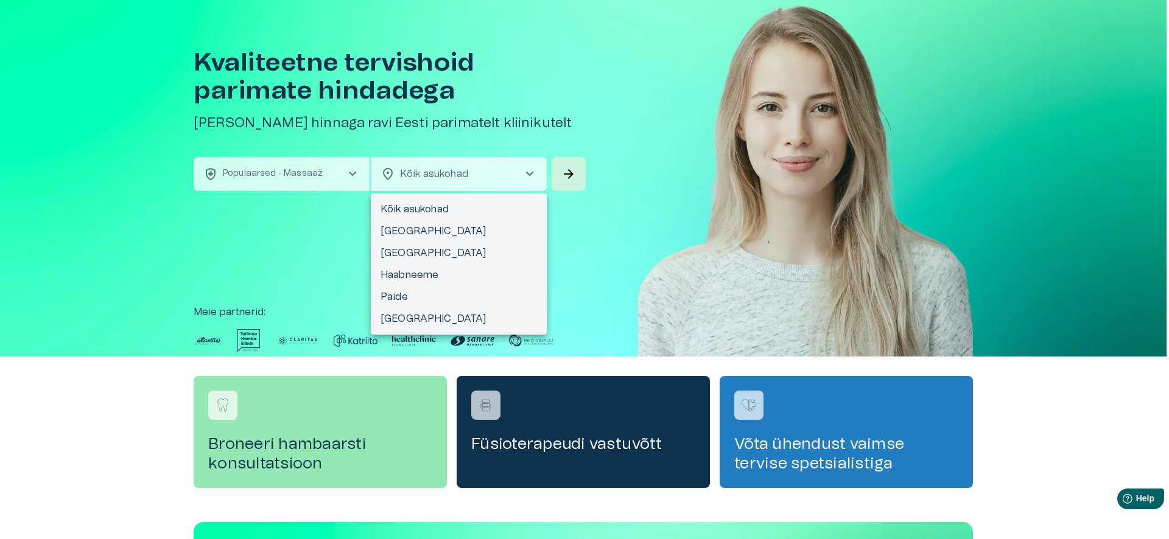
click at [477, 230] on li "[GEOGRAPHIC_DATA]" at bounding box center [459, 231] width 176 height 22
type input "**********"
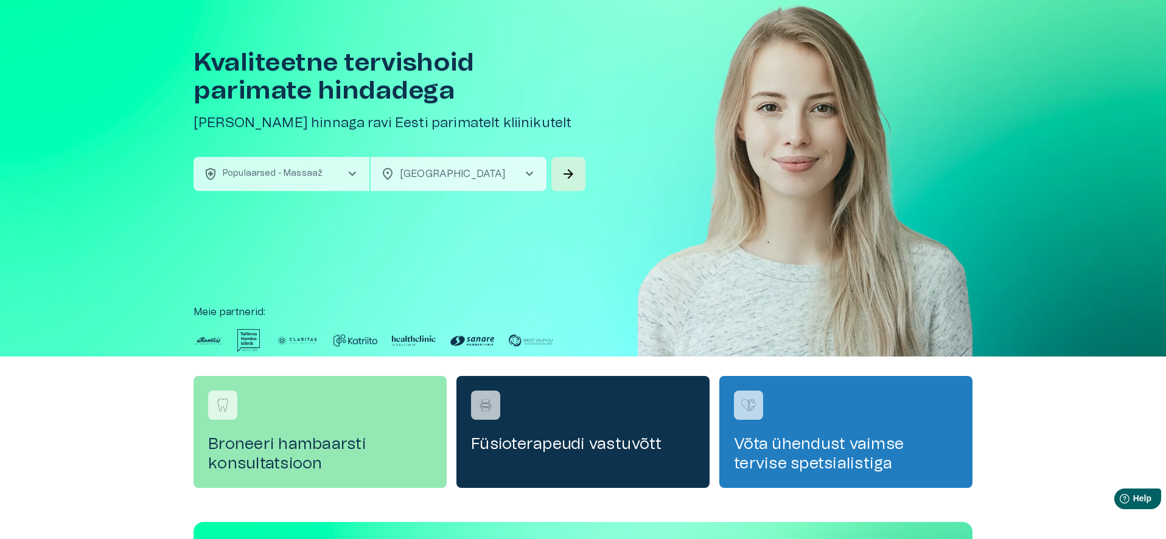
click at [513, 175] on body "Hindame teie privaatsust Kasutame küpsiseid teie sirvimiskogemuse parandamiseks…" at bounding box center [583, 235] width 1166 height 539
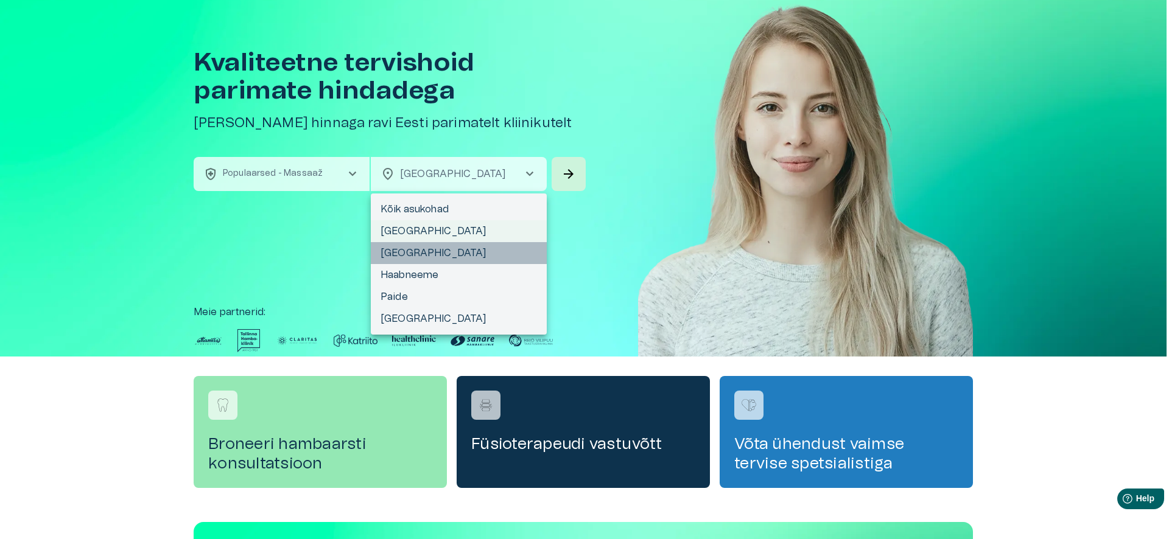
click at [449, 246] on li "[GEOGRAPHIC_DATA]" at bounding box center [459, 253] width 176 height 22
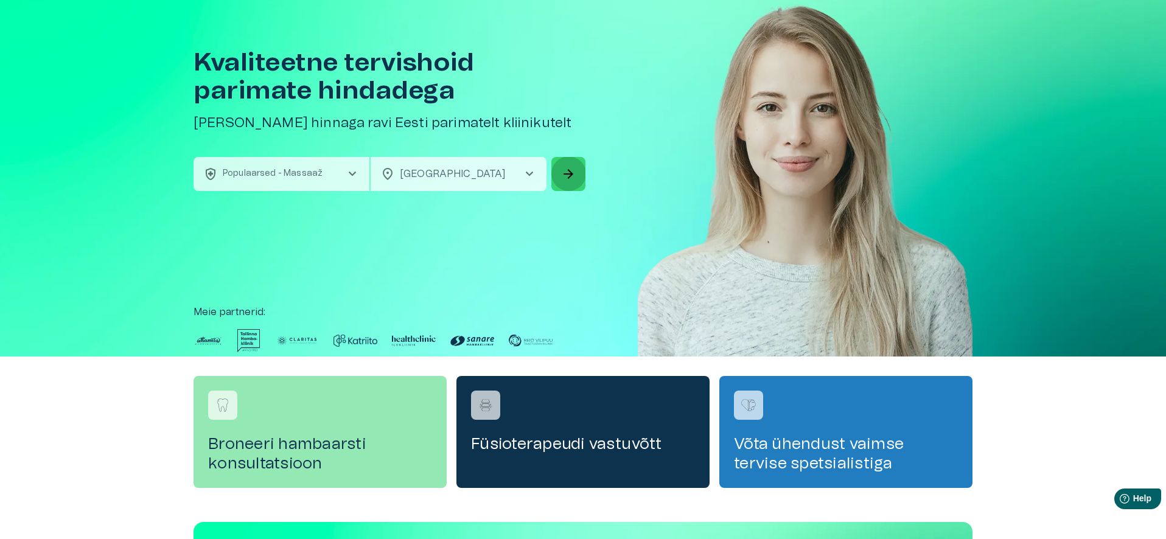
click at [561, 183] on button "arrow_forward" at bounding box center [569, 174] width 34 height 34
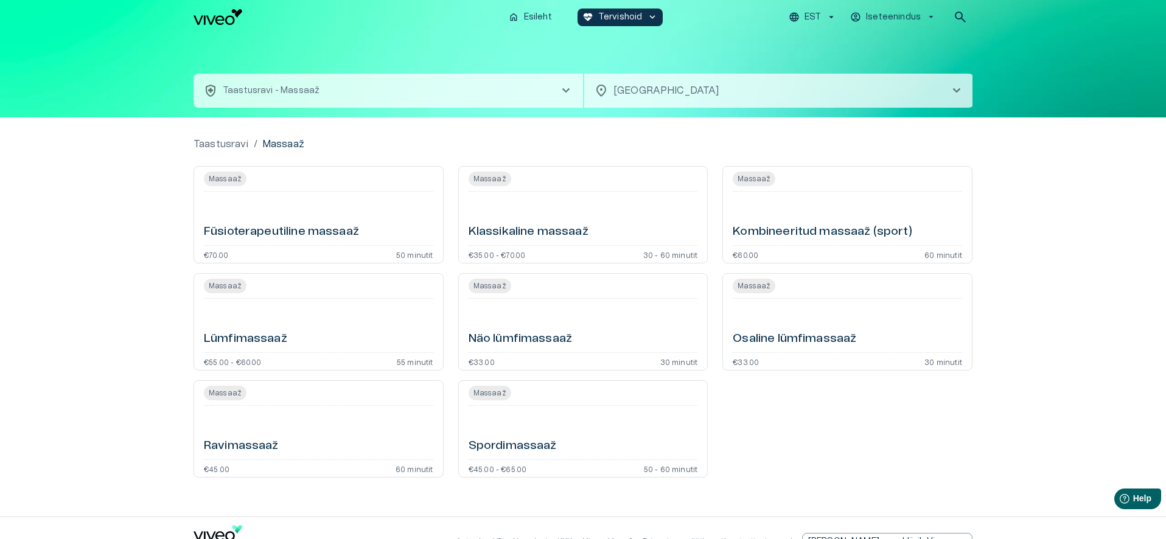
click at [539, 234] on h6 "Klassikaline massaaž" at bounding box center [529, 232] width 120 height 16
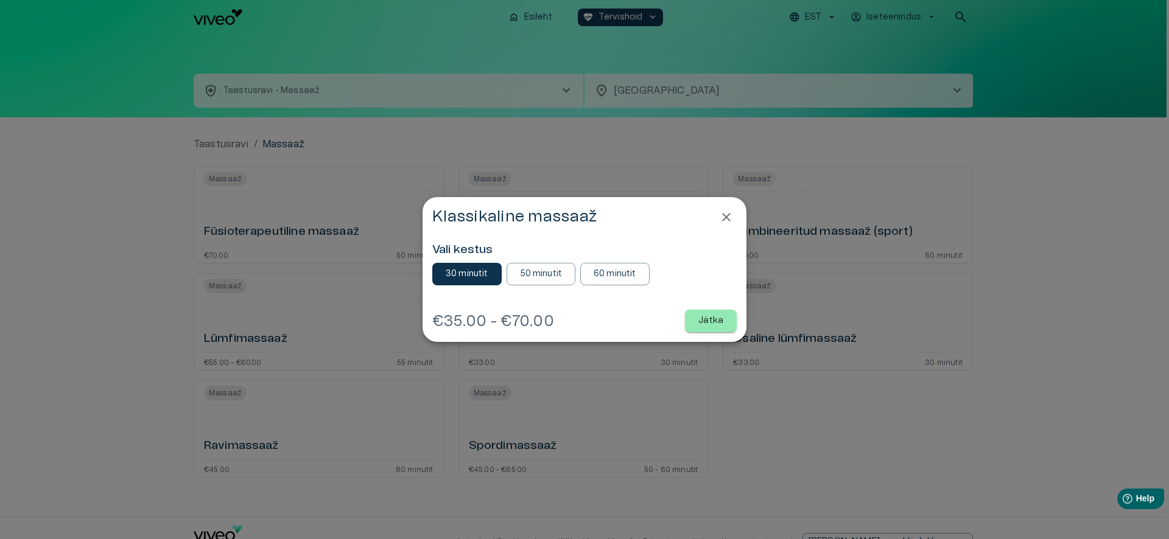
click at [598, 268] on p "60 minutit" at bounding box center [615, 274] width 43 height 13
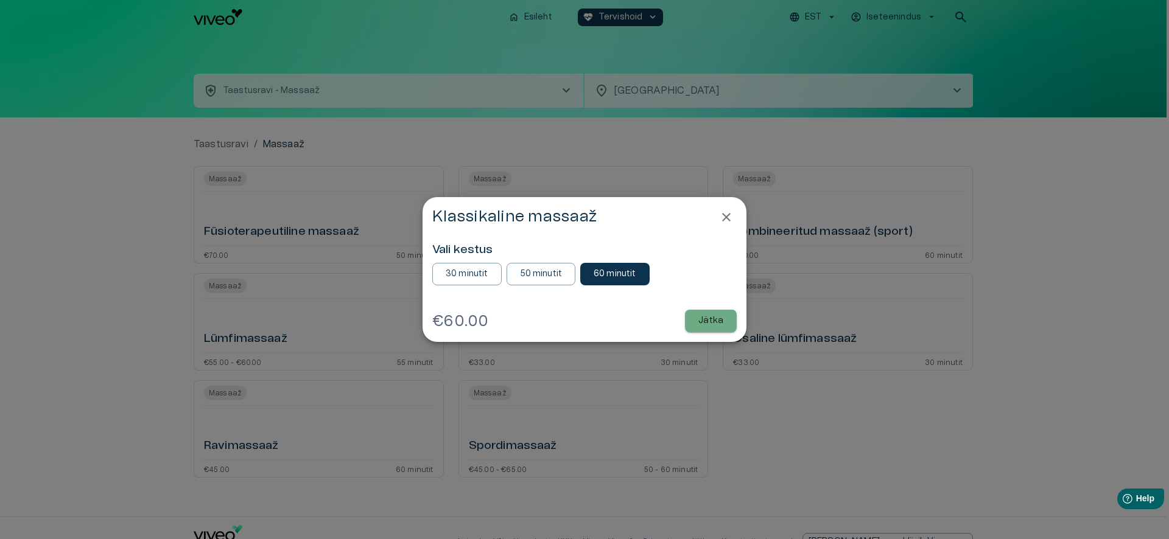
click at [724, 317] on button "Jätka" at bounding box center [711, 321] width 52 height 23
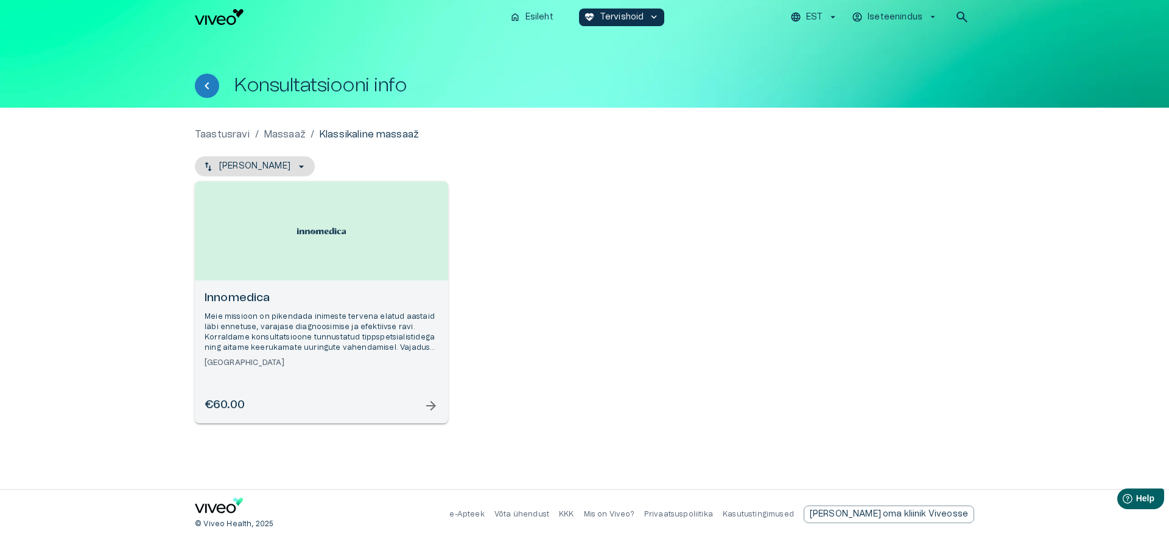
click at [329, 365] on h6 "[GEOGRAPHIC_DATA]" at bounding box center [322, 363] width 234 height 10
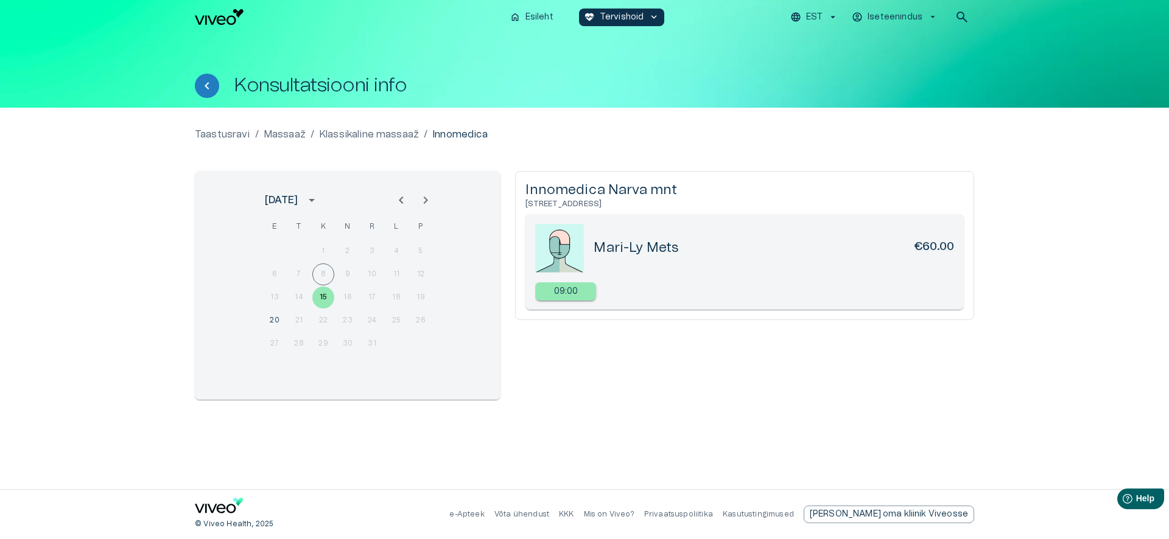
click at [580, 289] on div "09:00" at bounding box center [565, 291] width 61 height 18
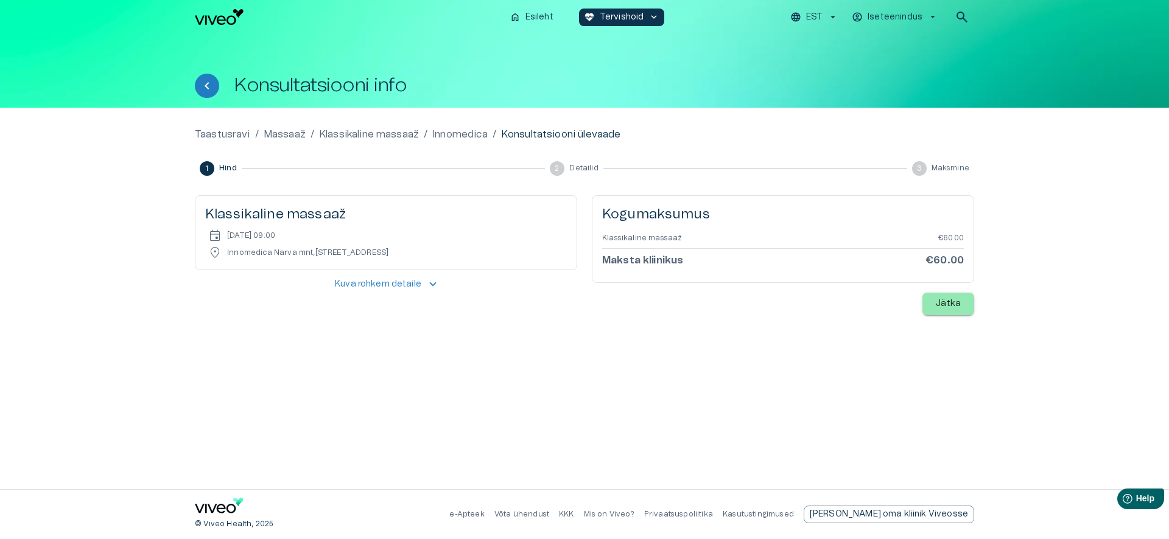
click at [948, 298] on p "Jätka" at bounding box center [948, 304] width 25 height 13
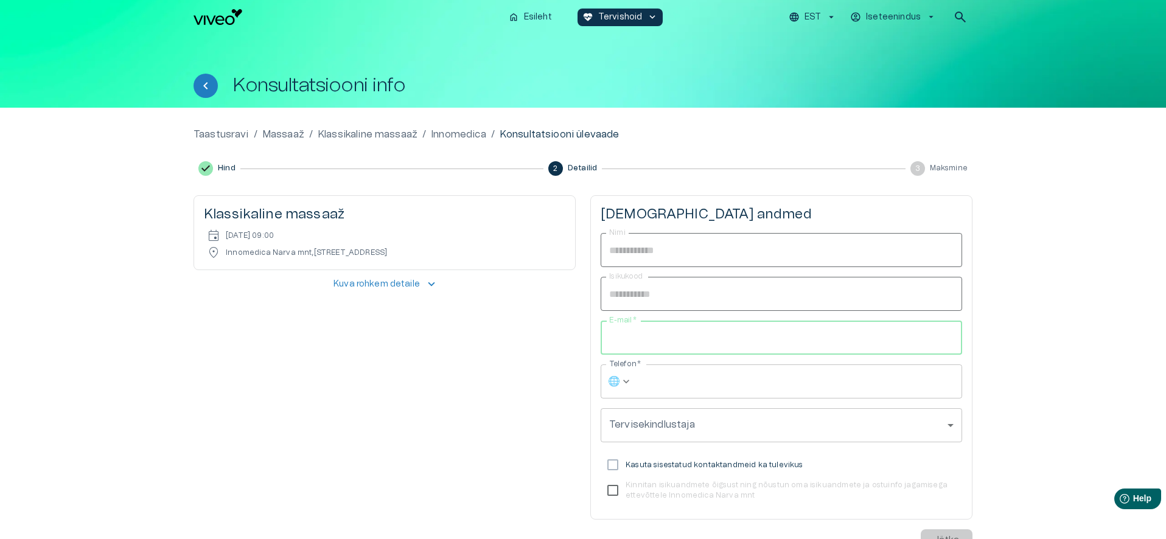
click at [681, 339] on input "E-mail   *" at bounding box center [782, 338] width 362 height 34
type input "**********"
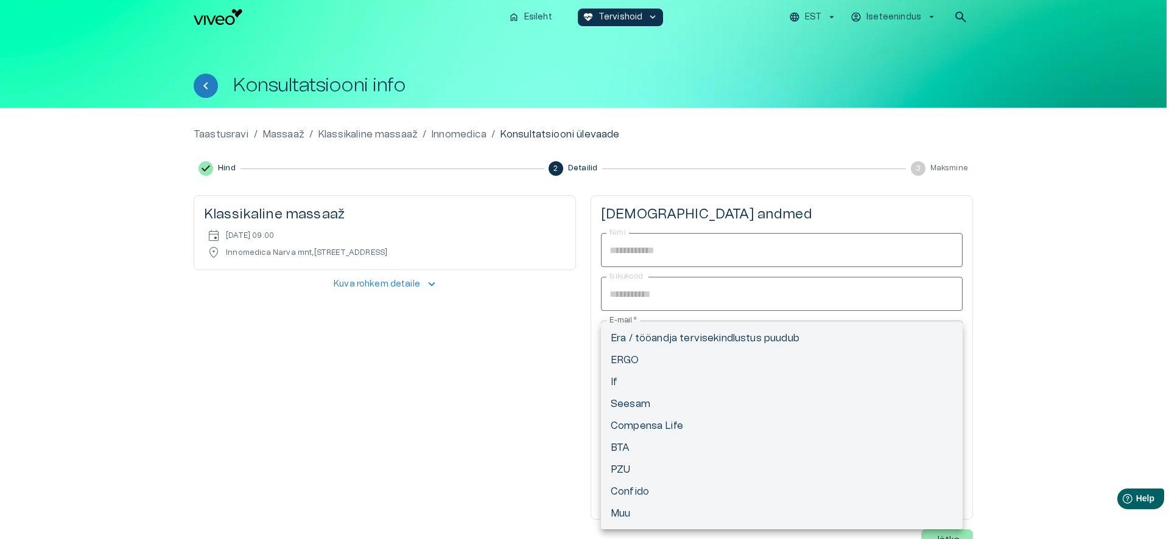
click at [693, 420] on body "Hindame teie privaatsust Kasutame küpsiseid teie sirvimiskogemuse parandamiseks…" at bounding box center [584, 269] width 1169 height 539
click at [662, 508] on li "Muu" at bounding box center [782, 514] width 362 height 22
type input "*****"
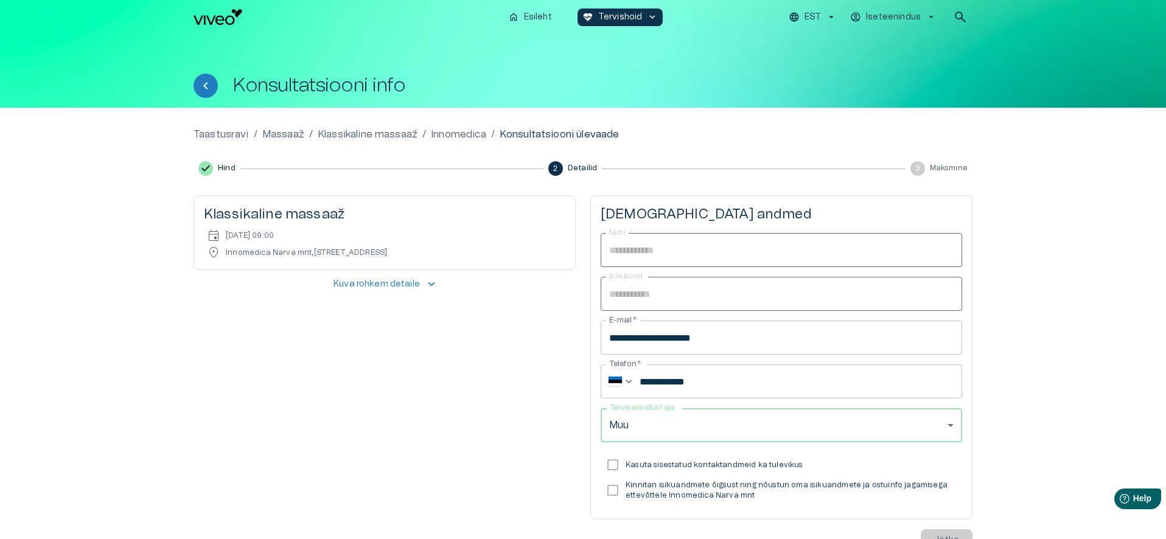
scroll to position [8, 0]
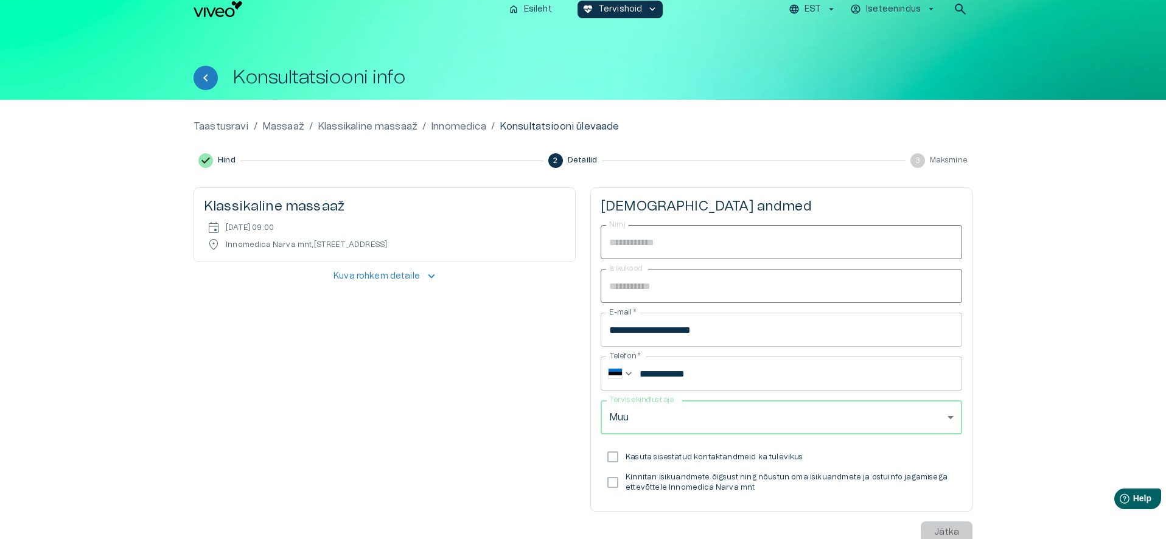
click at [710, 480] on p "Kinnitan isikuandmete õigsust ning nõustun oma isikuandmete ja ostuinfo jagamis…" at bounding box center [789, 482] width 327 height 21
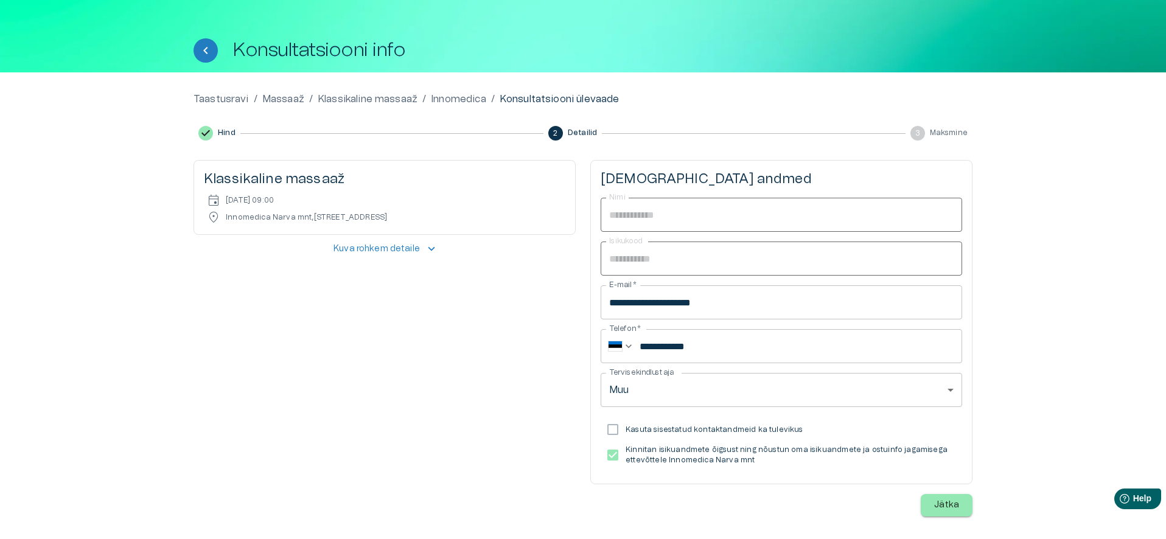
click at [938, 500] on p "Jätka" at bounding box center [946, 505] width 25 height 13
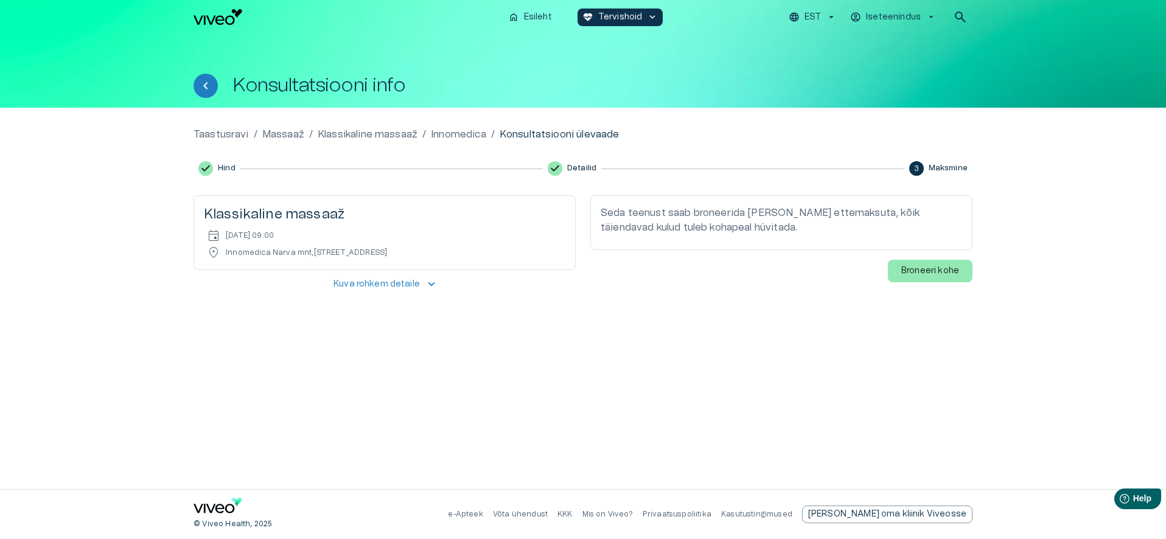
scroll to position [0, 0]
drag, startPoint x: 794, startPoint y: 217, endPoint x: 848, endPoint y: 249, distance: 62.5
click at [848, 249] on div "Seda teenust saab broneerida [PERSON_NAME] ettemaksuta, kõik täiendavad kulud t…" at bounding box center [783, 222] width 382 height 55
click at [748, 279] on div "Seda teenust saab broneerida [PERSON_NAME] ettemaksuta, kõik täiendavad kulud t…" at bounding box center [783, 241] width 382 height 92
click at [228, 16] on img "Navigate to homepage" at bounding box center [219, 17] width 49 height 16
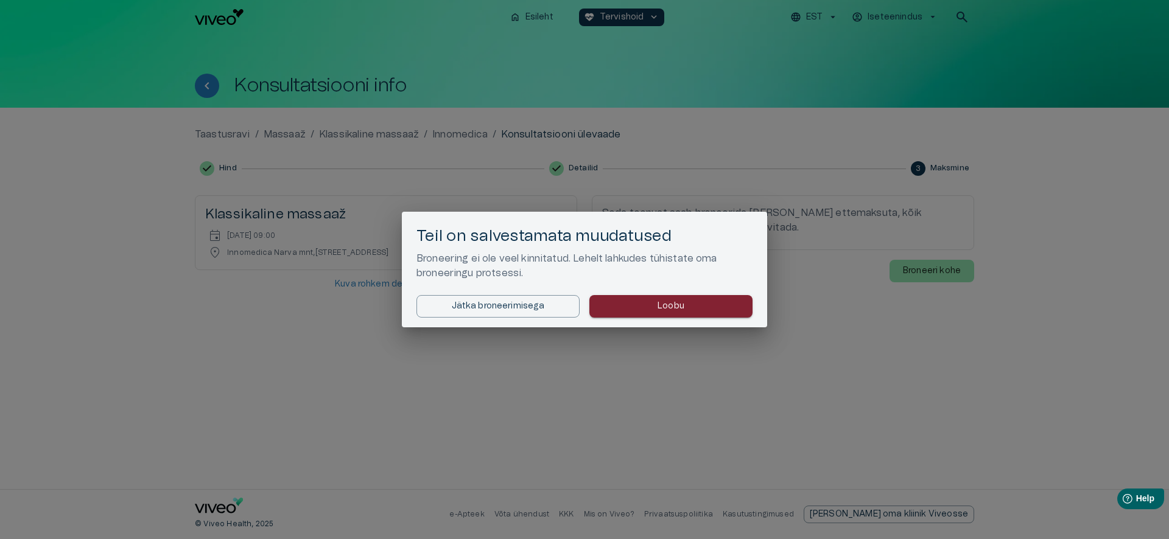
click at [643, 312] on button "Loobu" at bounding box center [670, 306] width 163 height 23
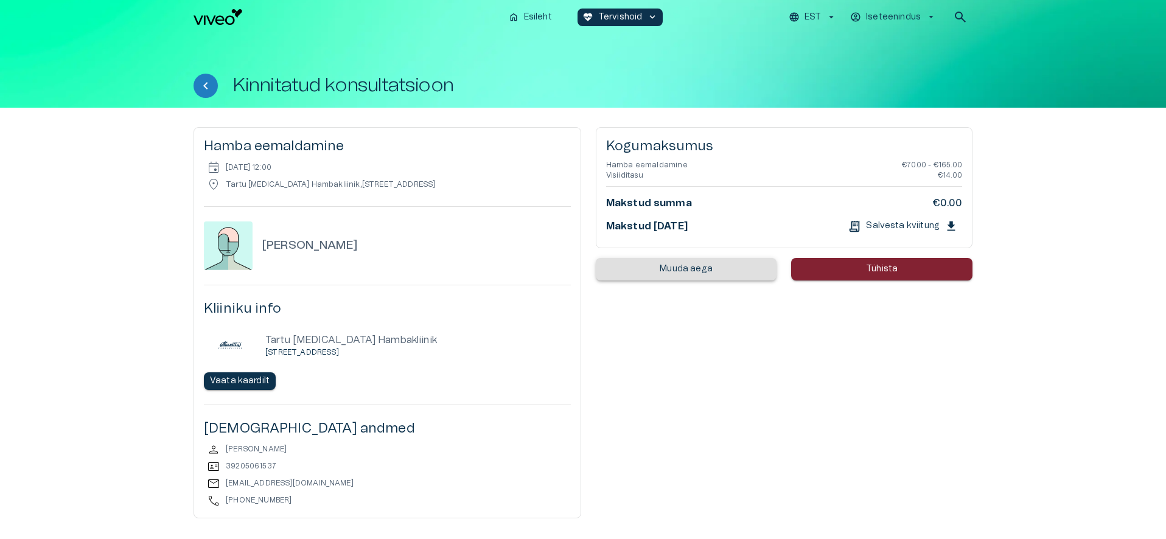
click at [870, 272] on p "Tühista" at bounding box center [882, 269] width 32 height 13
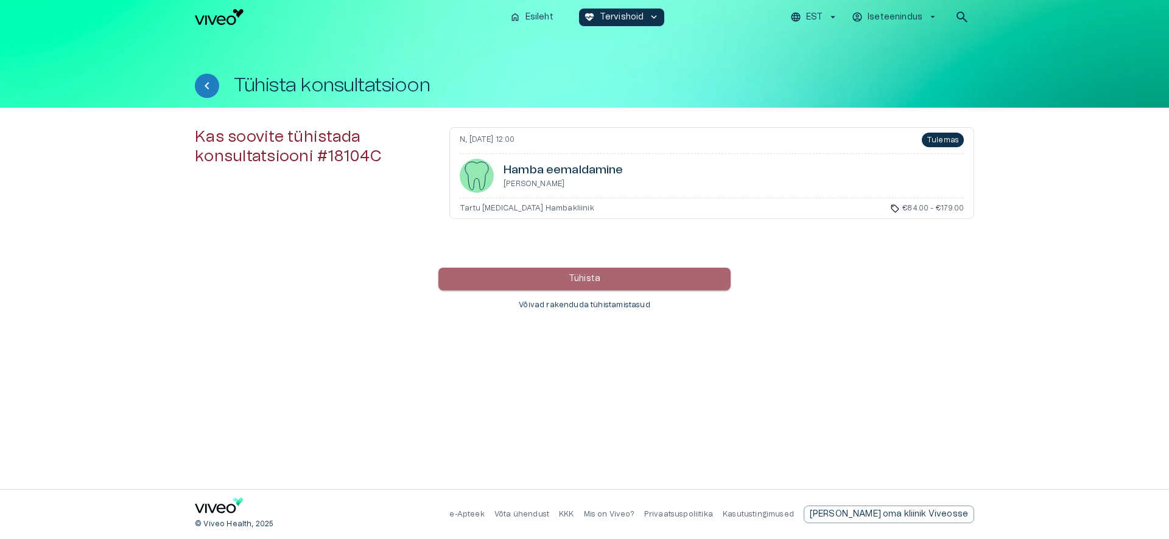
click at [659, 275] on button "Tühista" at bounding box center [584, 279] width 292 height 23
